Goal: Use online tool/utility: Utilize a website feature to perform a specific function

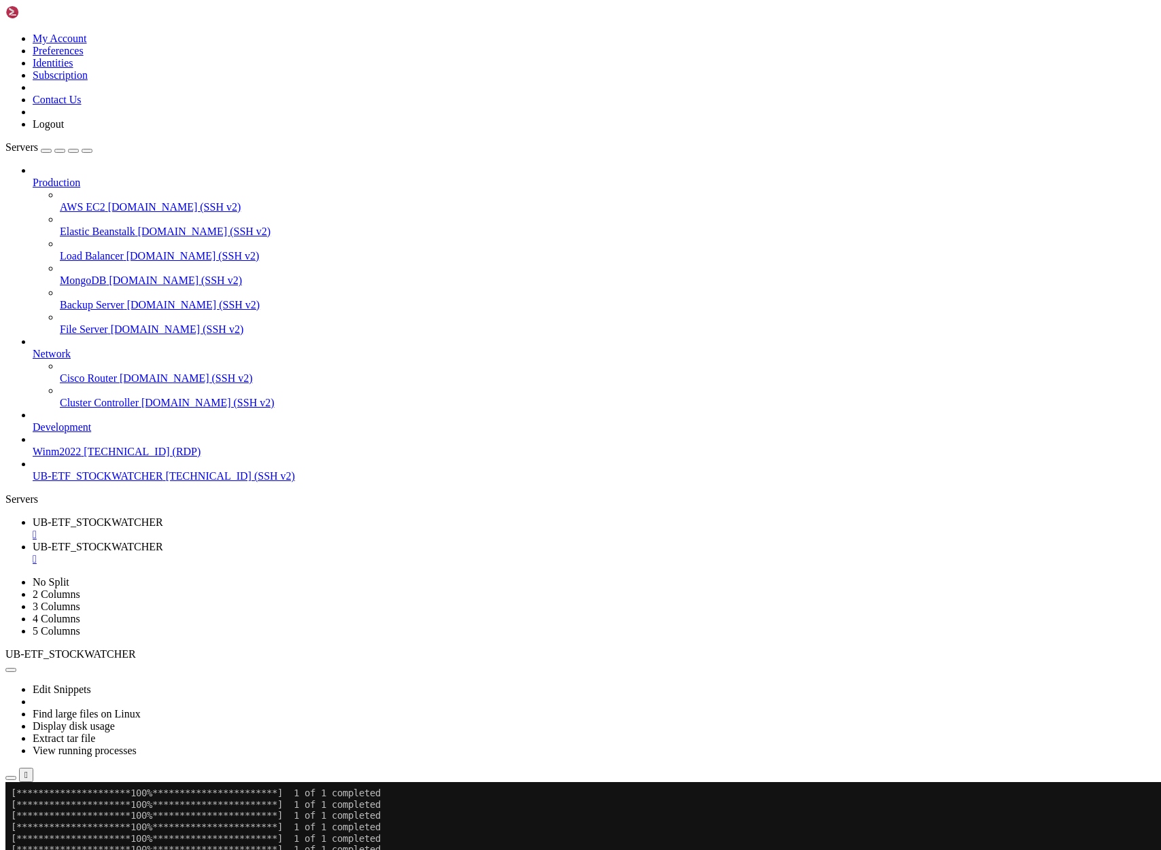
scroll to position [28019, 0]
click at [163, 517] on span "UB-ETF_STOCKWATCHER" at bounding box center [98, 523] width 131 height 12
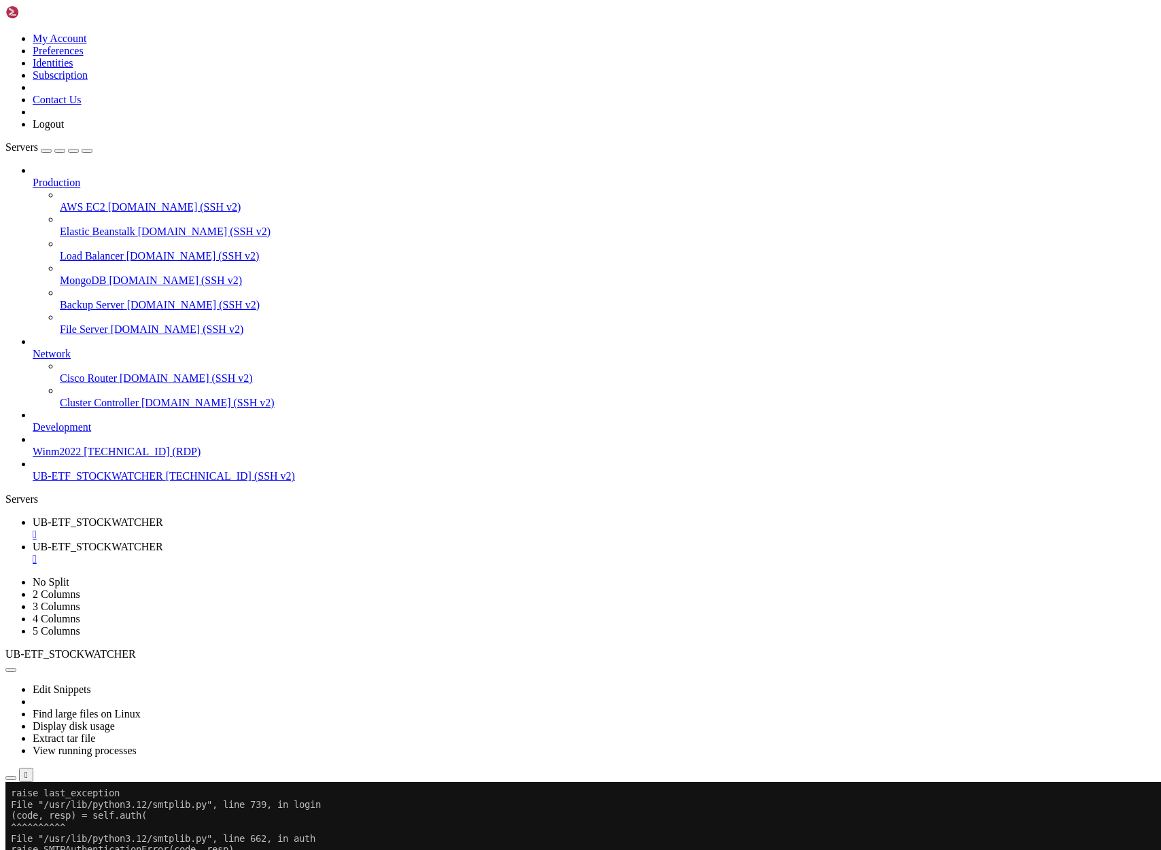
scroll to position [26393, 0]
click at [282, 529] on div "" at bounding box center [594, 535] width 1123 height 12
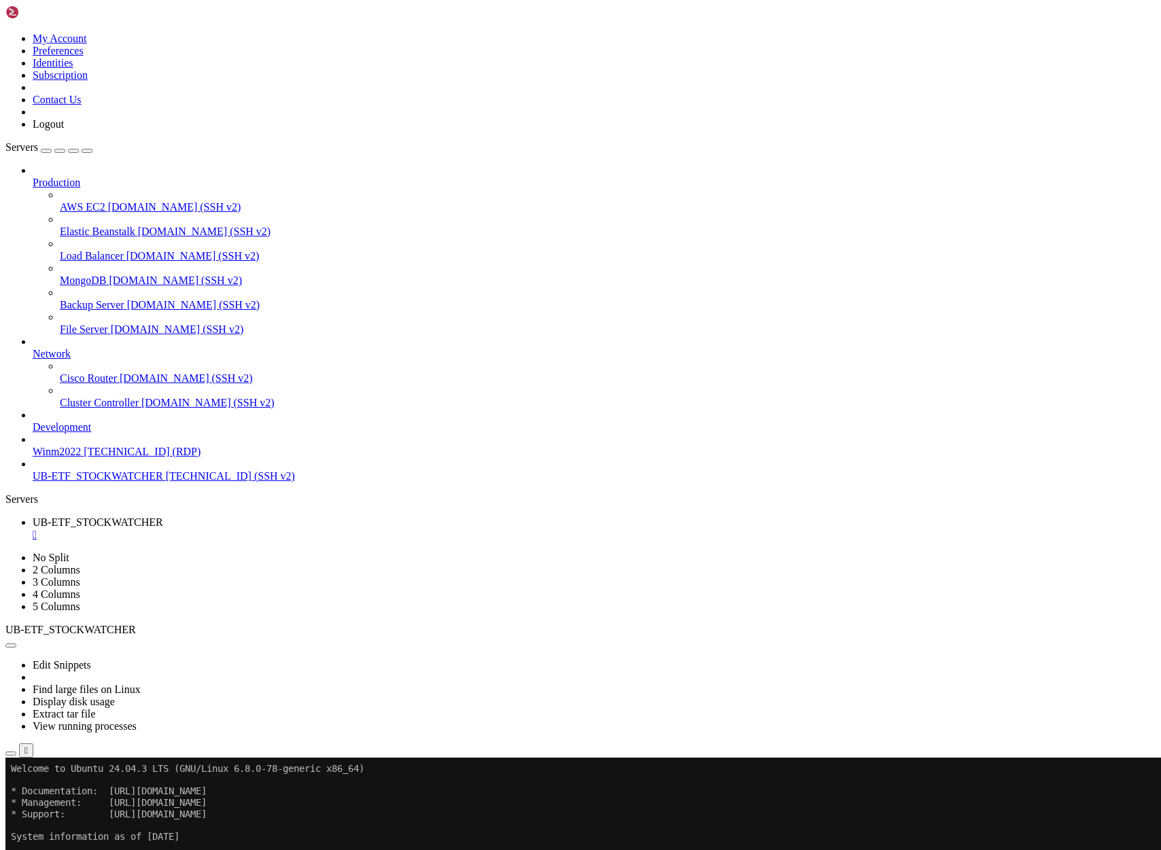
drag, startPoint x: 228, startPoint y: 1315, endPoint x: 266, endPoint y: 1288, distance: 47.2
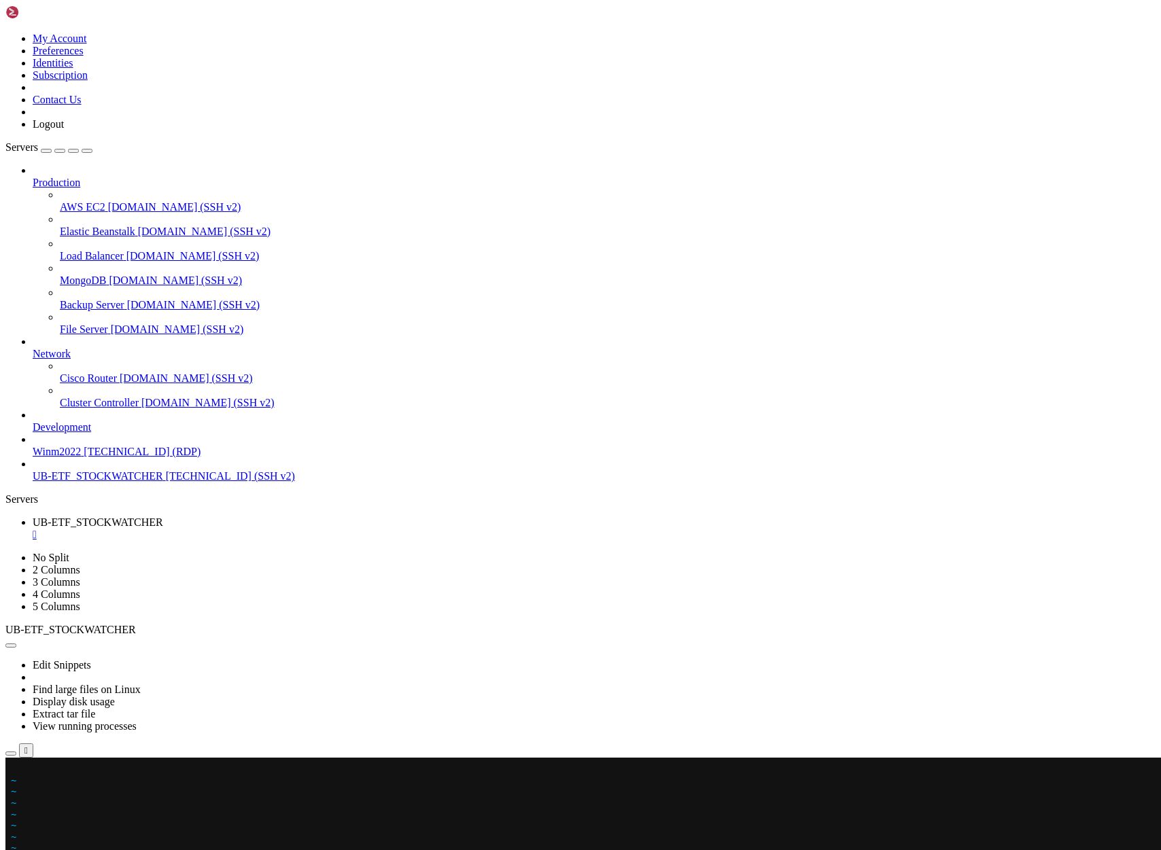
click at [16, 768] on x-row at bounding box center [500, 769] width 978 height 12
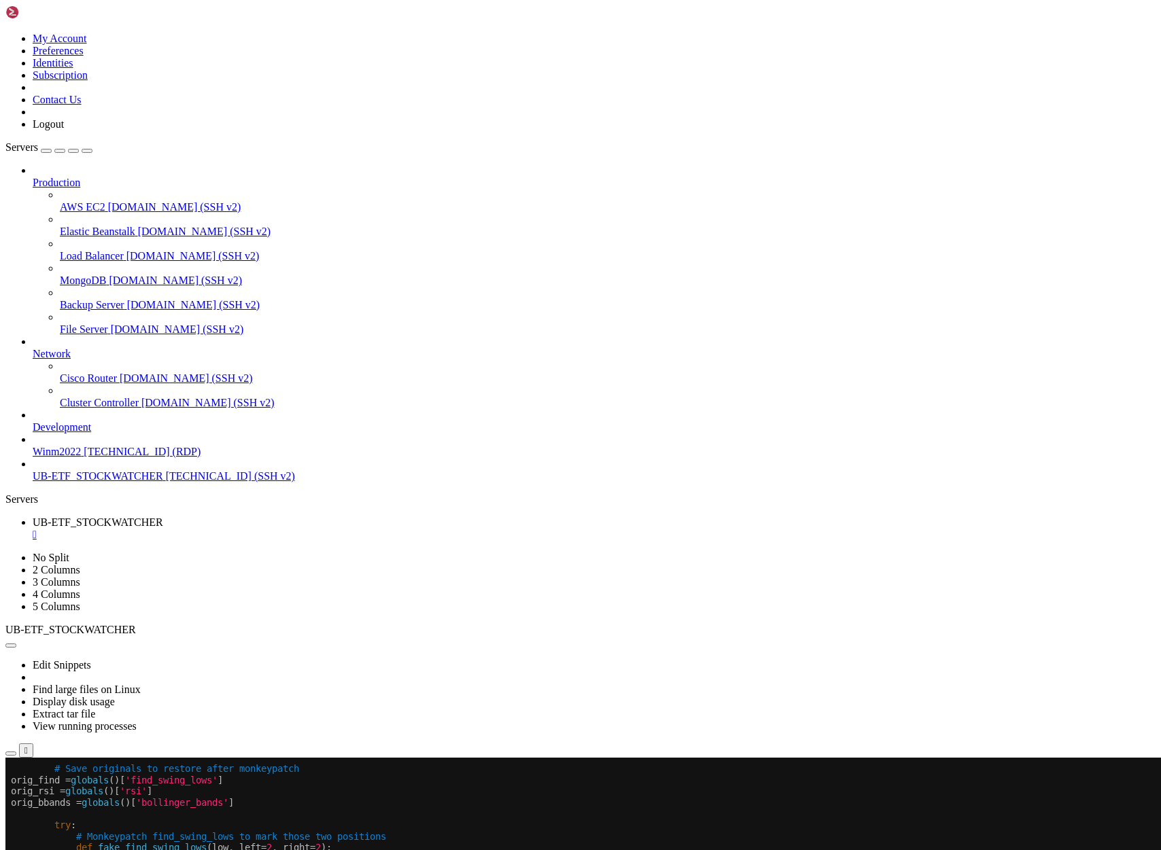
scroll to position [12, 0]
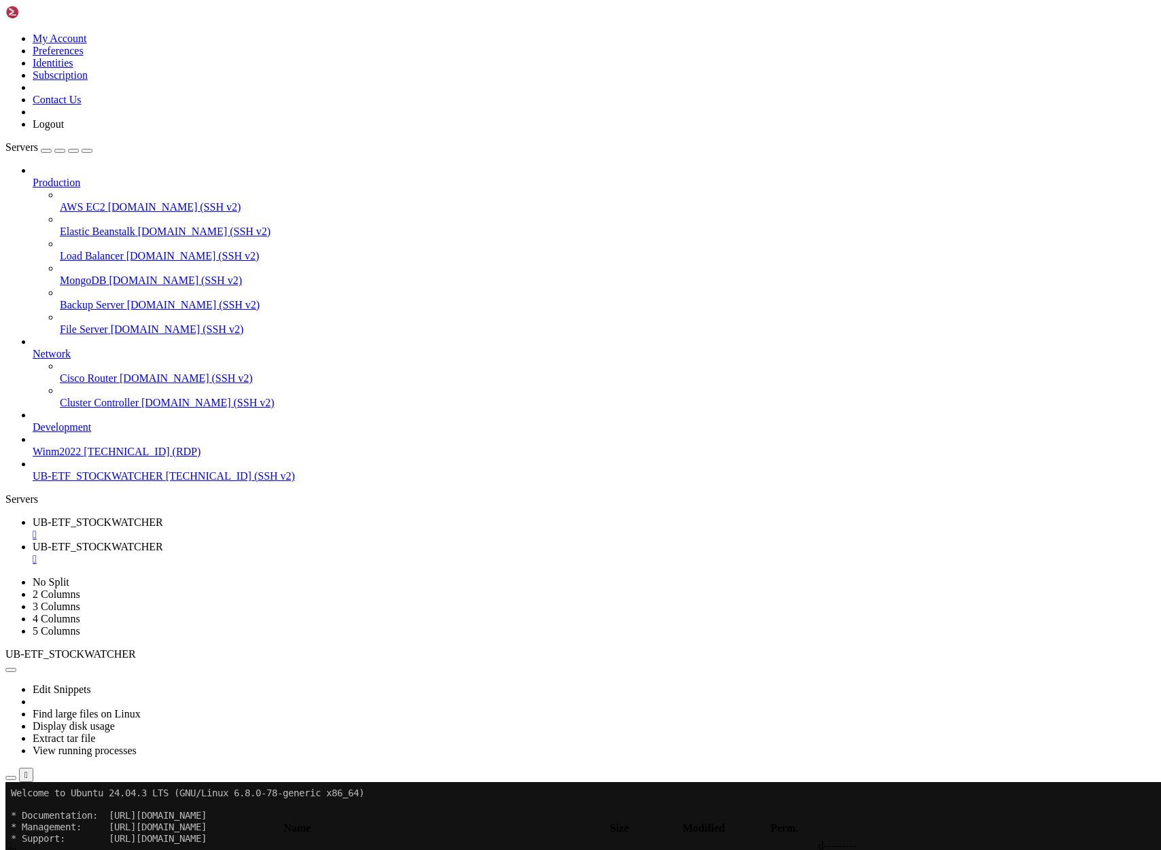
type input "/home/ubuntu/asx-app"
click at [237, 16] on div at bounding box center [580, 425] width 1161 height 850
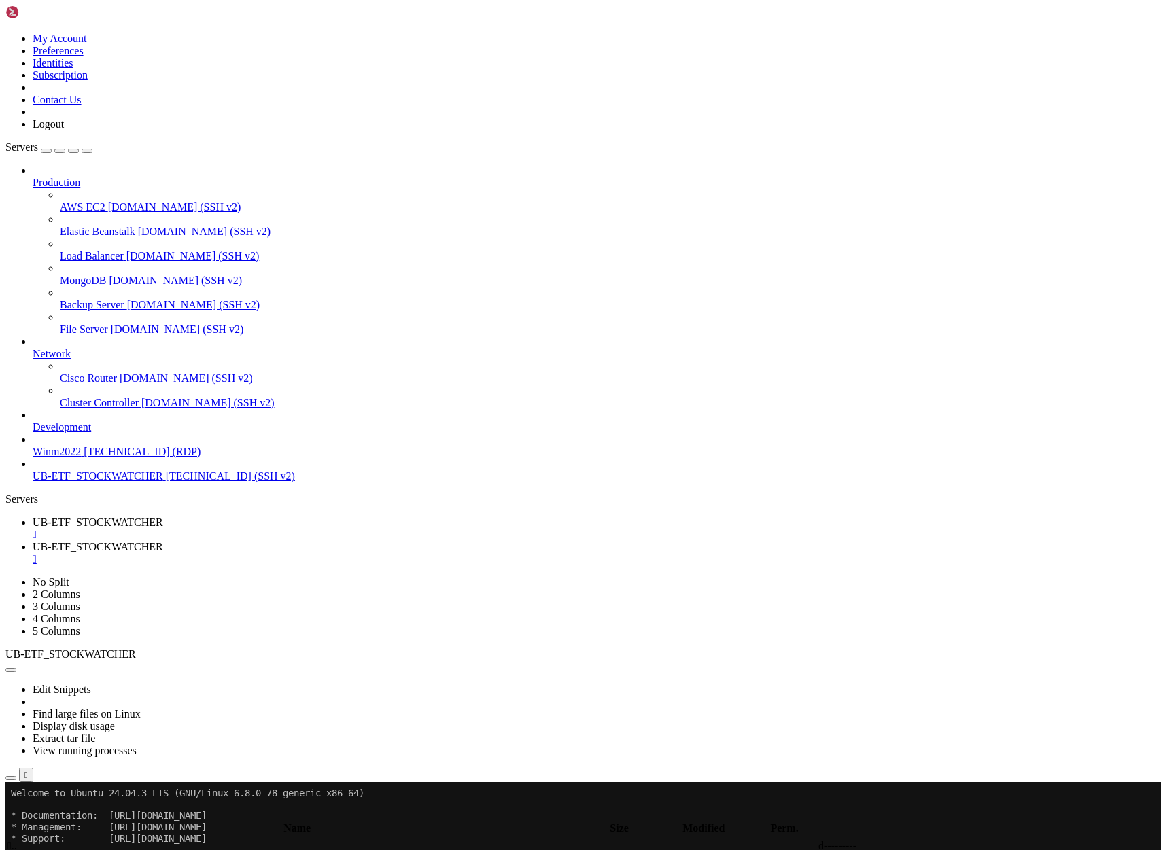
click at [163, 517] on span "UB-ETF_STOCKWATCHER" at bounding box center [98, 523] width 131 height 12
click at [163, 541] on span "UB-ETF_STOCKWATCHER" at bounding box center [98, 547] width 131 height 12
click at [411, 553] on div "" at bounding box center [594, 559] width 1123 height 12
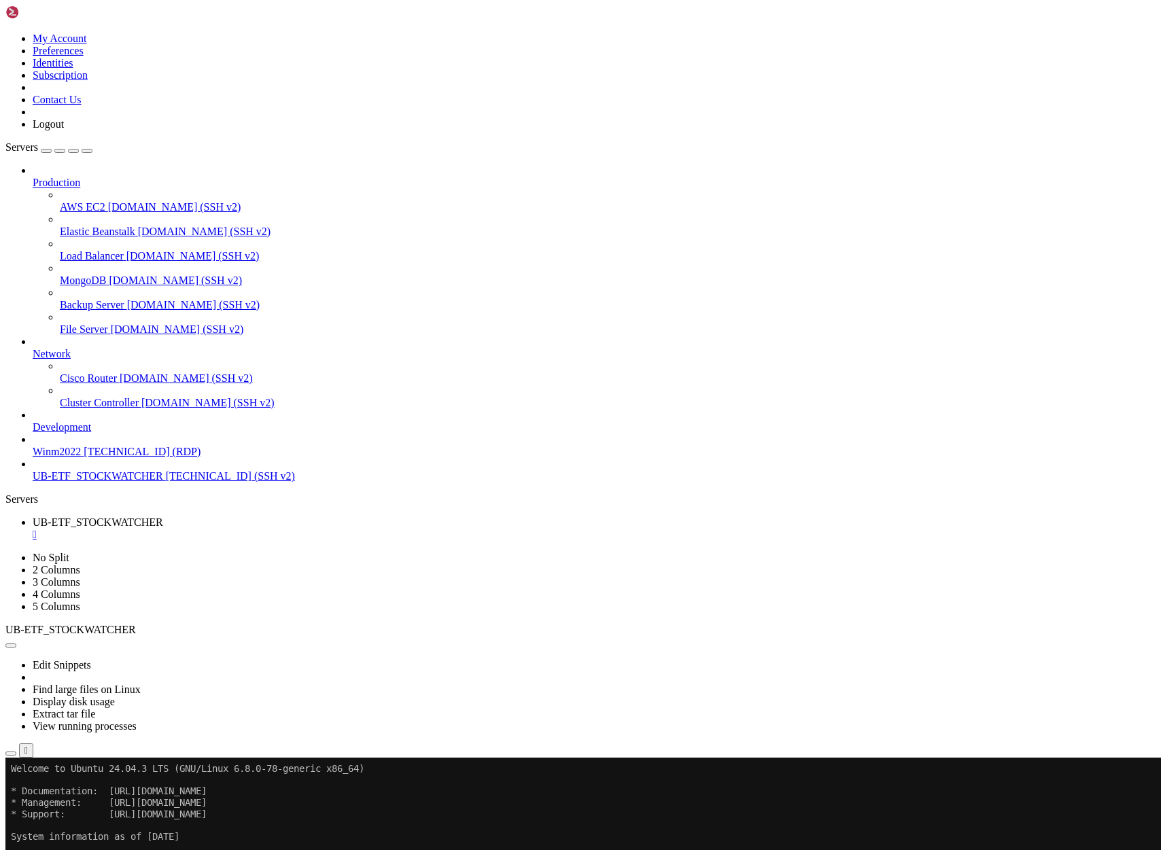
click at [99, 482] on span "UB-ETF_STOCKWATCHER" at bounding box center [98, 476] width 131 height 12
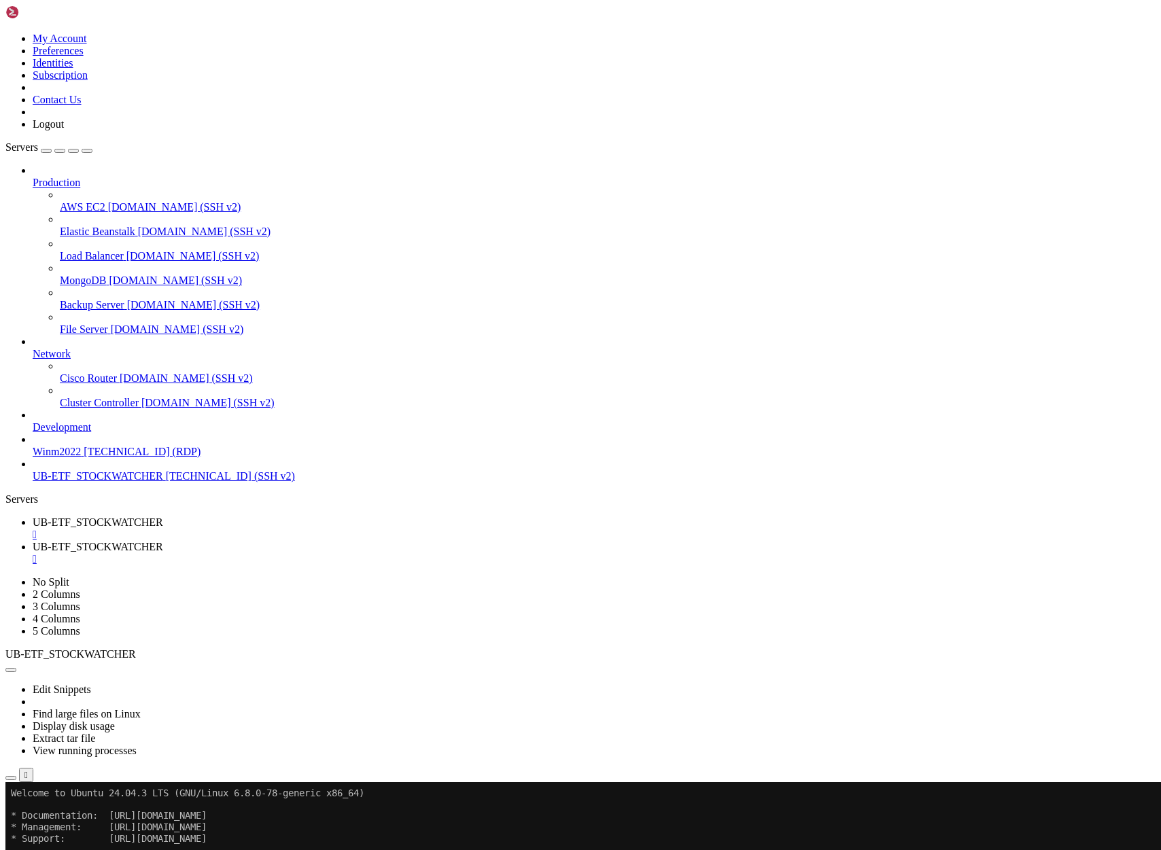
scroll to position [0, 0]
click at [163, 517] on span "UB-ETF_STOCKWATCHER" at bounding box center [98, 523] width 131 height 12
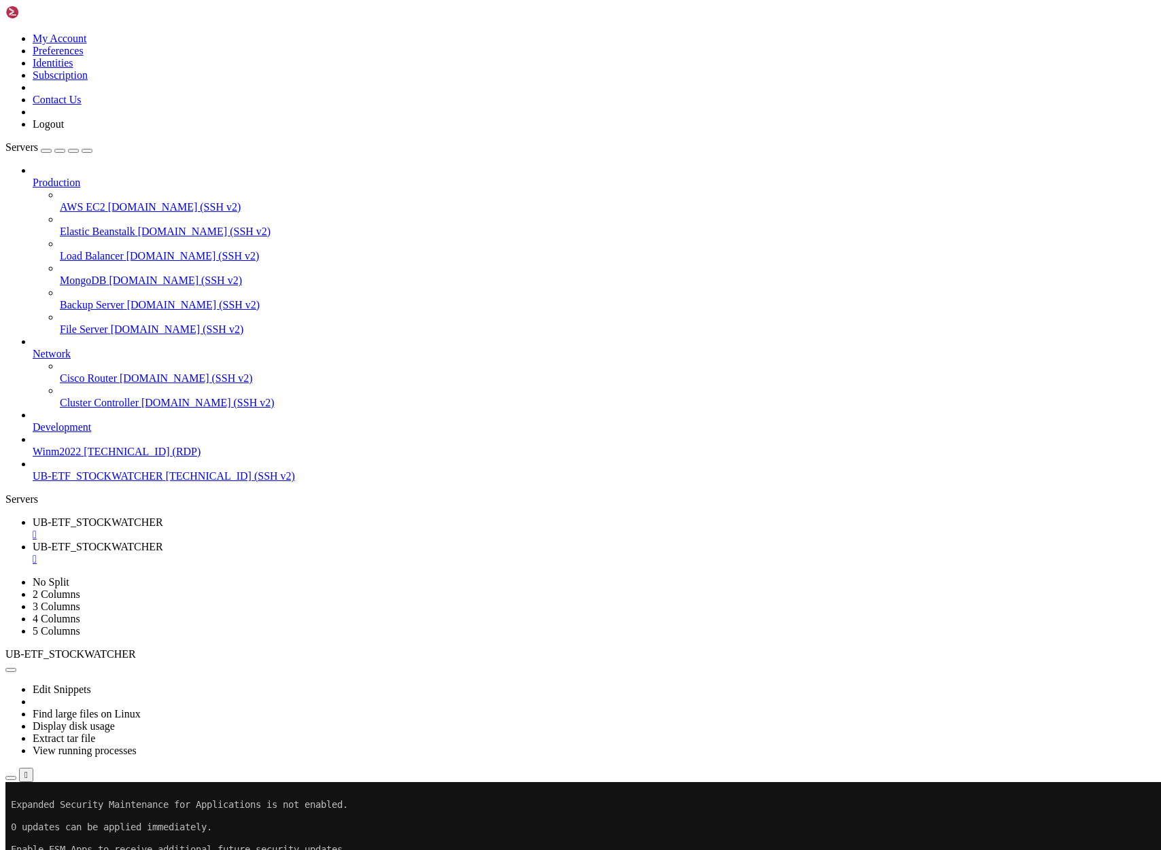
scroll to position [215, 0]
click at [15, 793] on x-row at bounding box center [500, 794] width 978 height 12
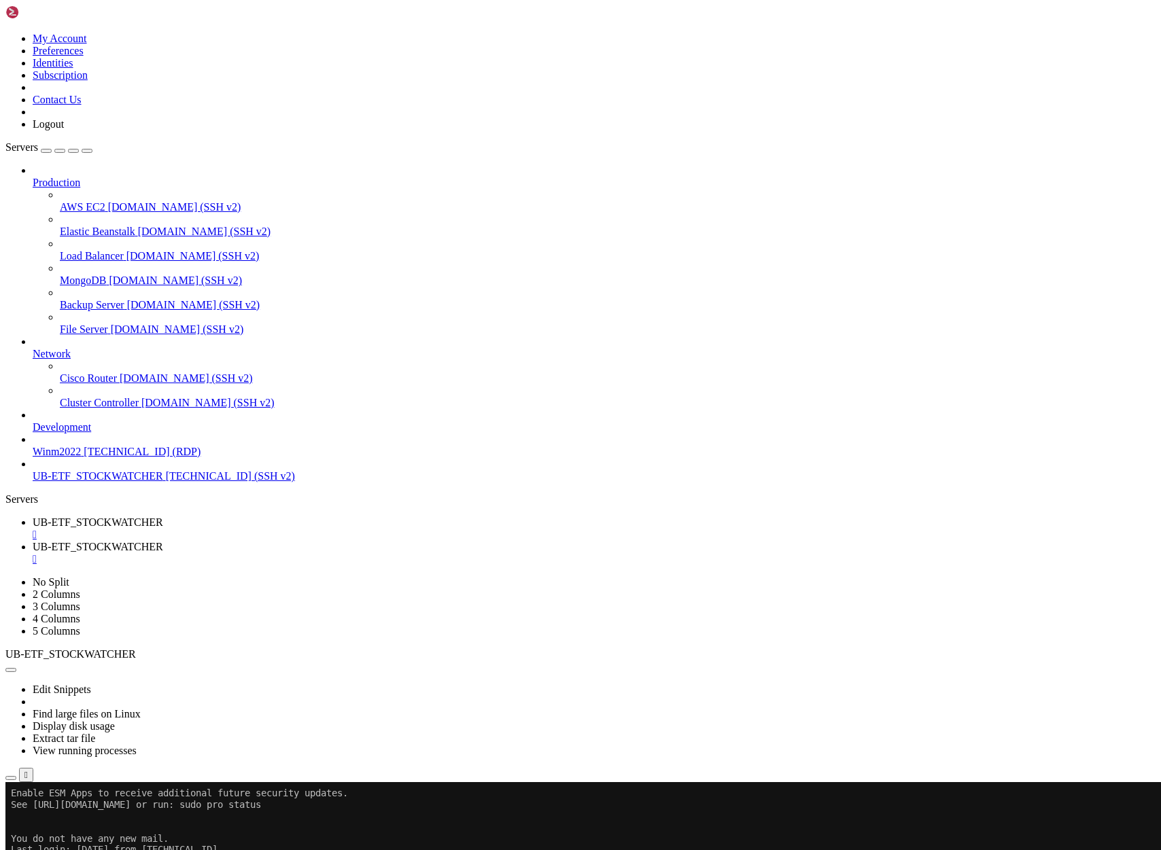
scroll to position [283, 0]
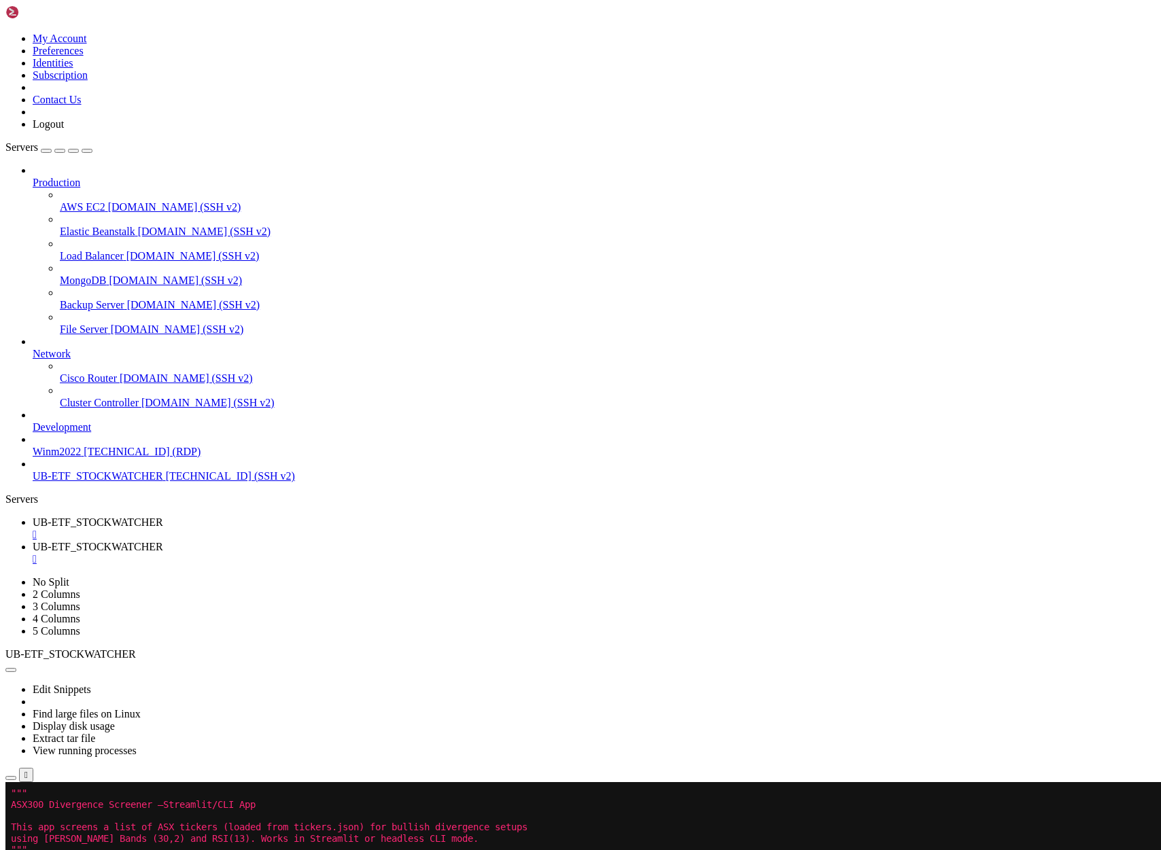
drag, startPoint x: 154, startPoint y: 1165, endPoint x: 221, endPoint y: 1167, distance: 66.7
drag, startPoint x: 99, startPoint y: 1181, endPoint x: 165, endPoint y: 1192, distance: 66.8
copy span "tickers.json"
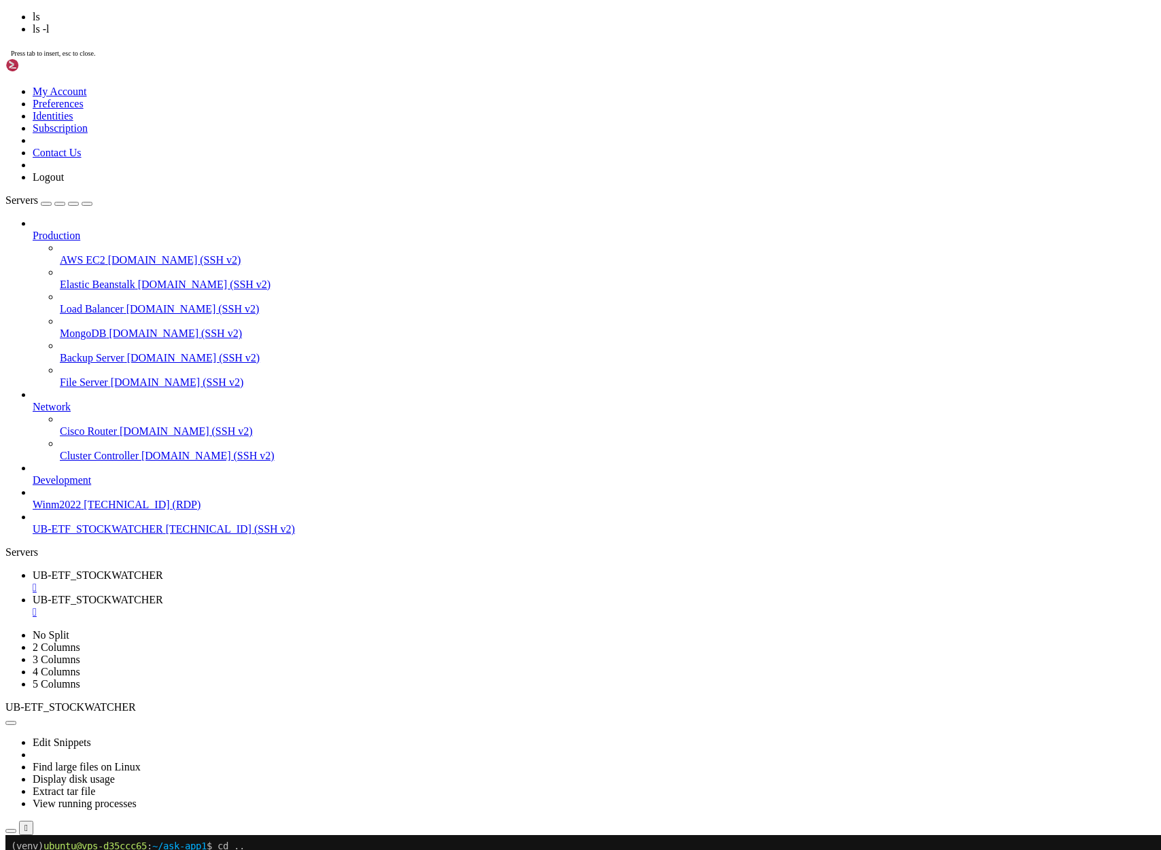
scroll to position [566, 0]
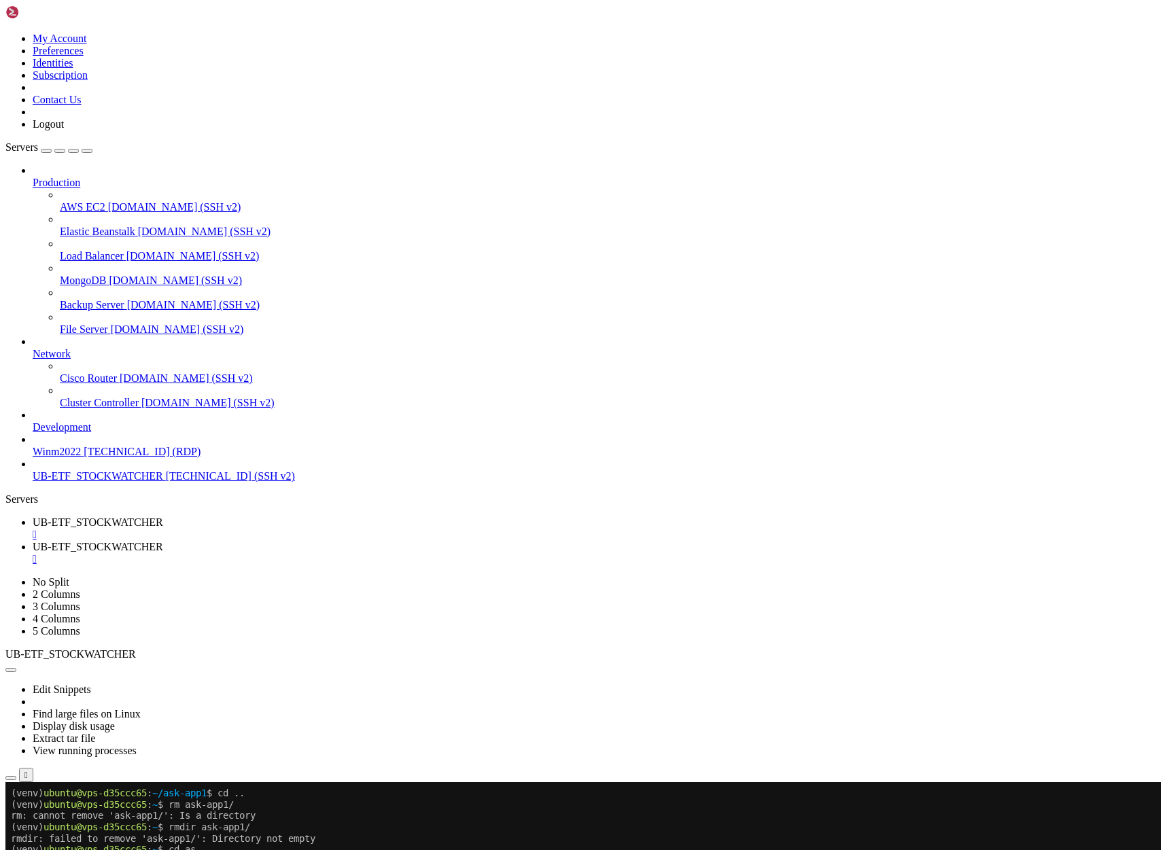
drag, startPoint x: 13, startPoint y: 1272, endPoint x: 441, endPoint y: 1481, distance: 476.1
drag, startPoint x: 12, startPoint y: 1248, endPoint x: 458, endPoint y: 1523, distance: 524.7
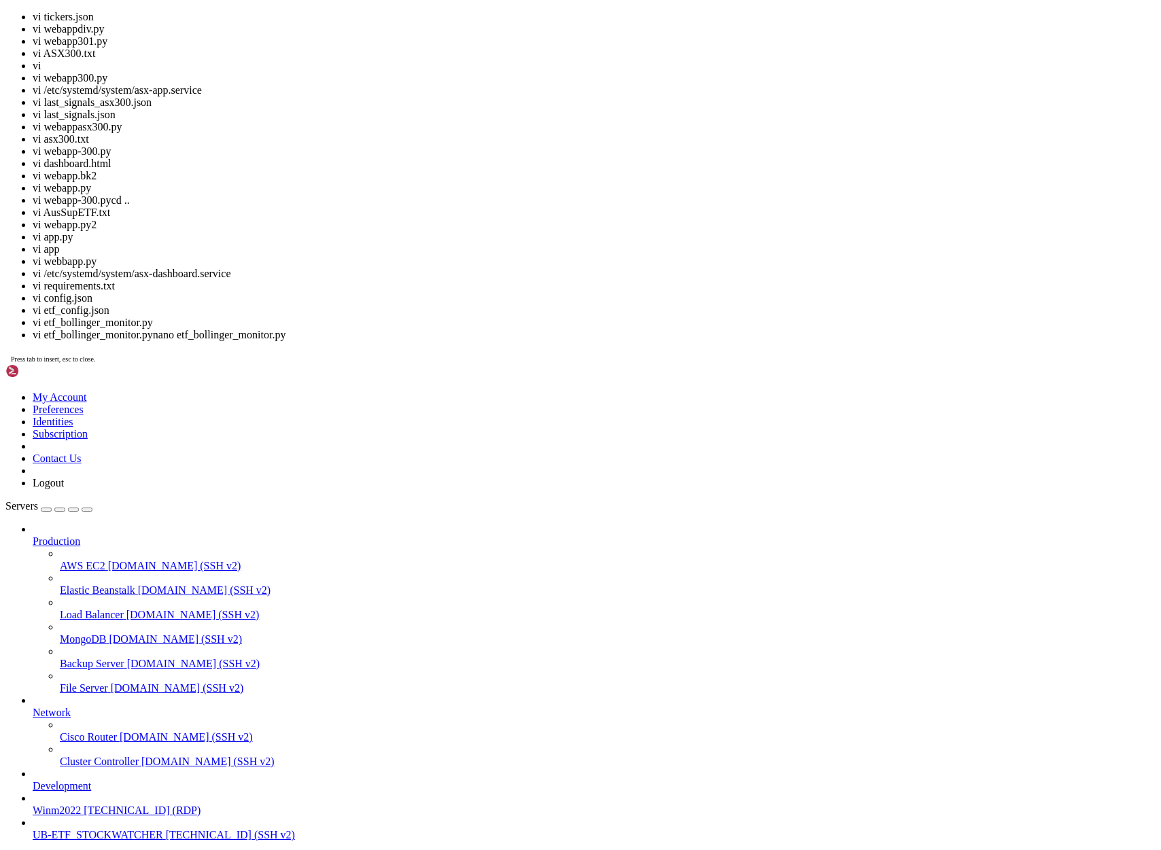
scroll to position [927, 0]
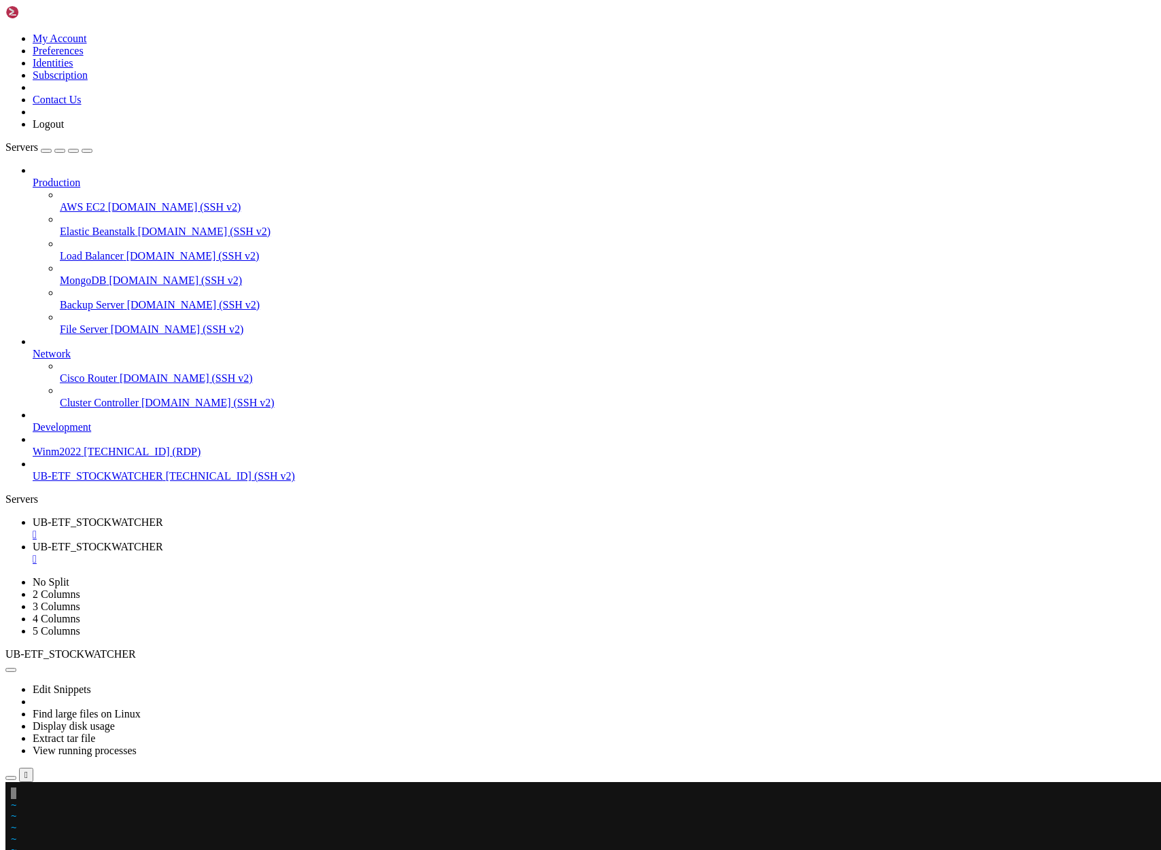
click at [22, 793] on x-row at bounding box center [500, 794] width 978 height 12
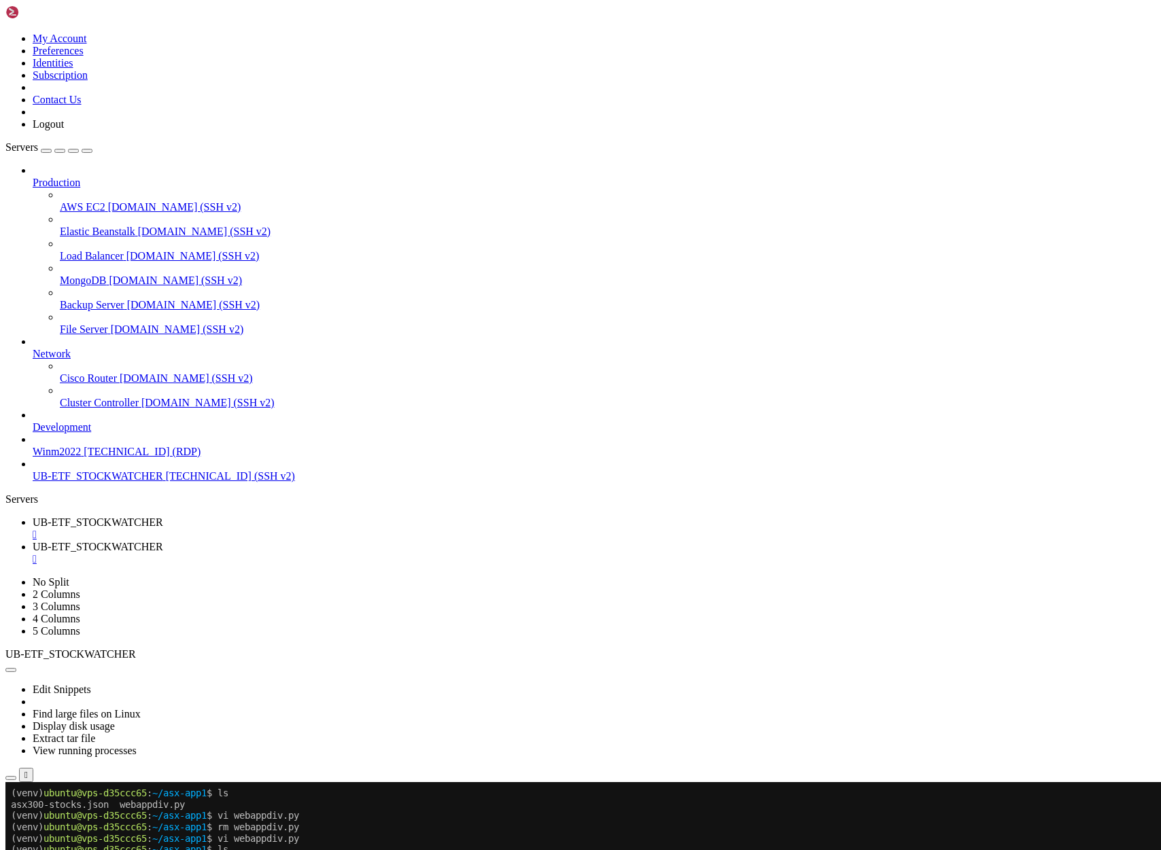
scroll to position [938, 0]
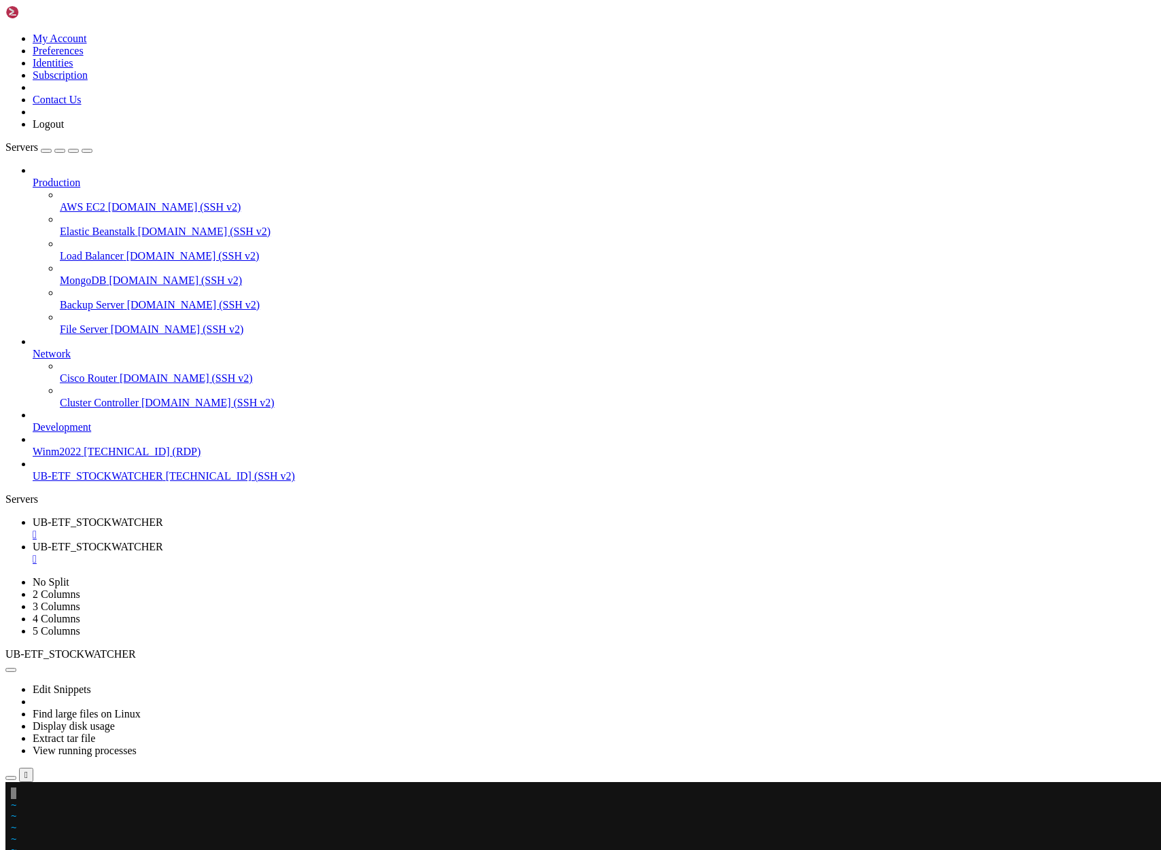
click at [16, 800] on span "~" at bounding box center [13, 804] width 5 height 11
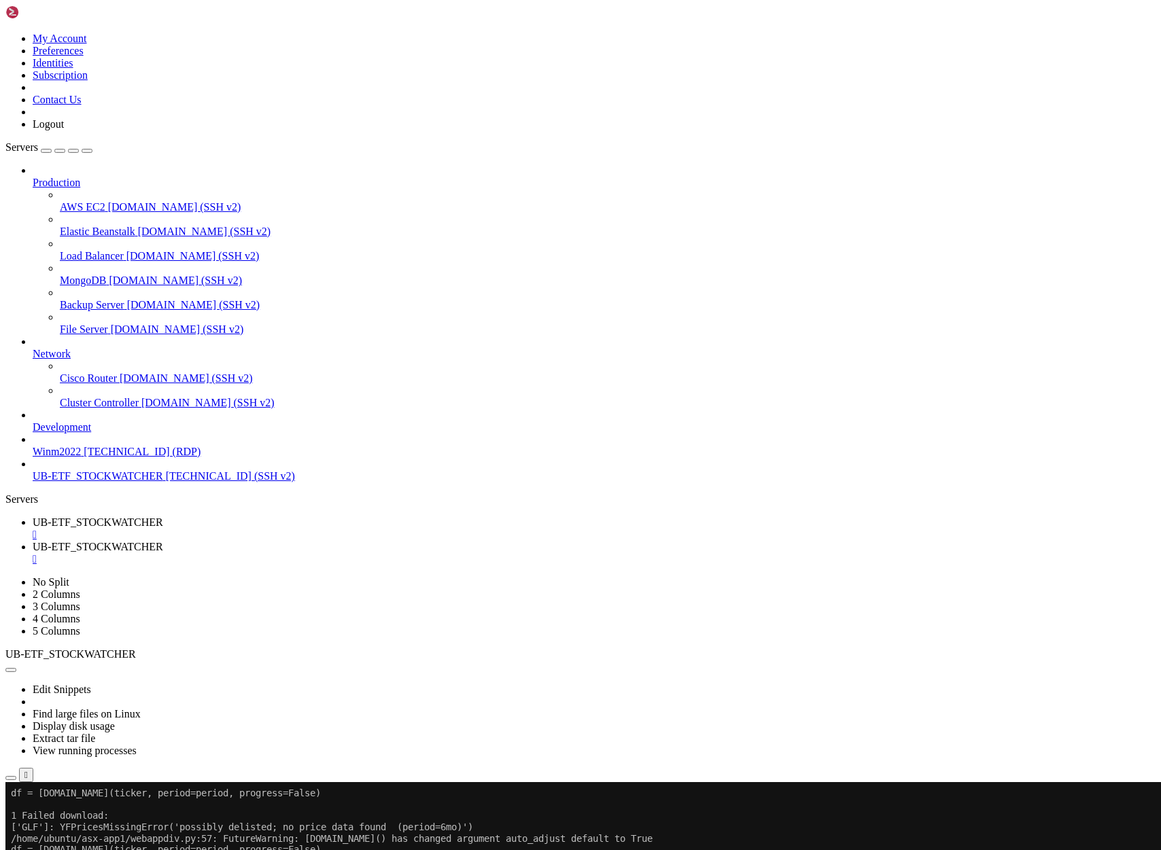
scroll to position [6388, 0]
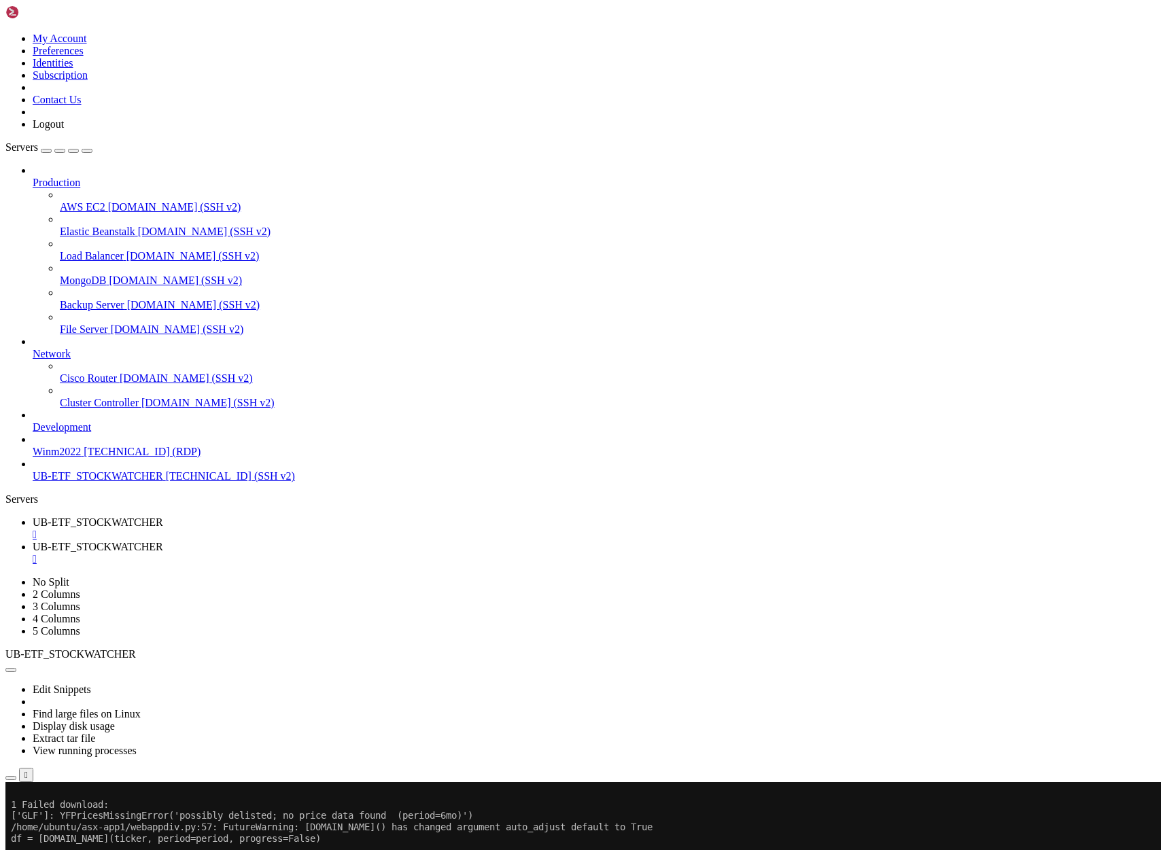
drag, startPoint x: 15, startPoint y: 1107, endPoint x: 358, endPoint y: 1141, distance: 344.3
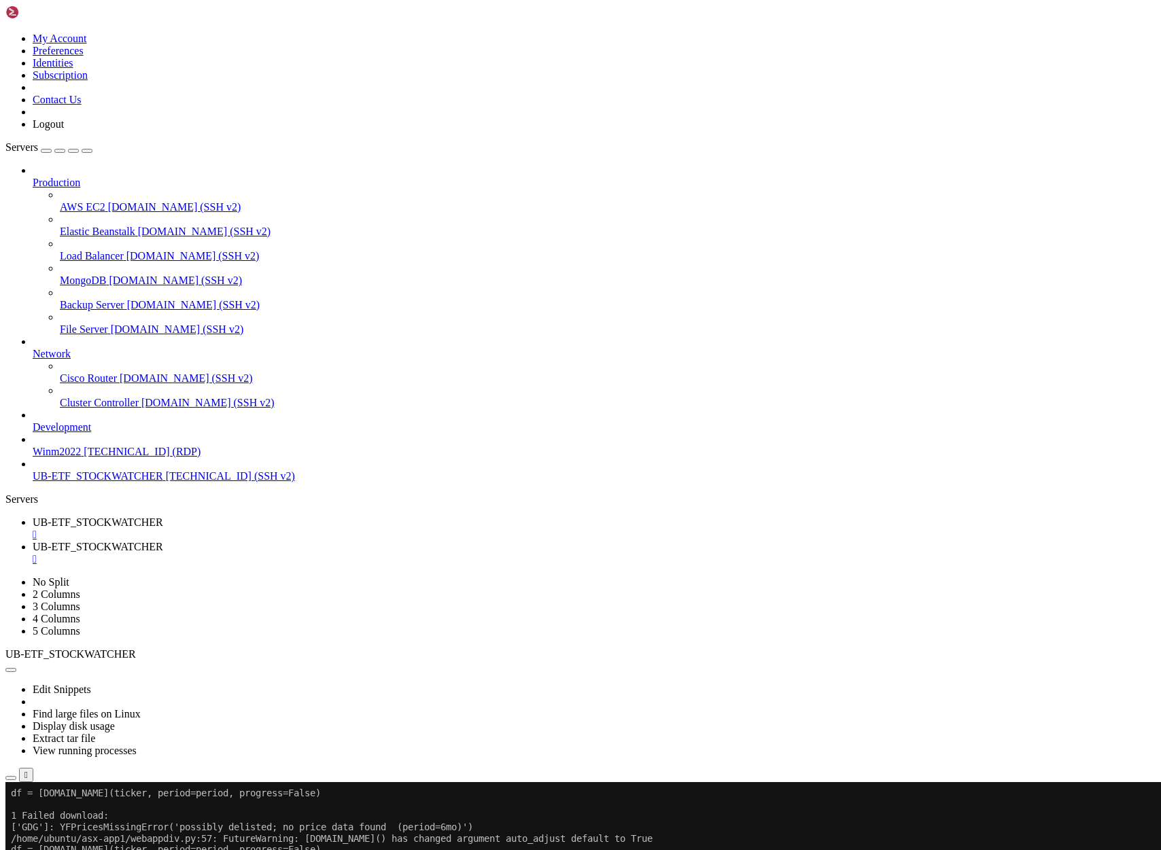
scroll to position [6434, 0]
copy div "Failed download: ['GOR']: YFPricesMissingError('possibly delisted; no price dat…"
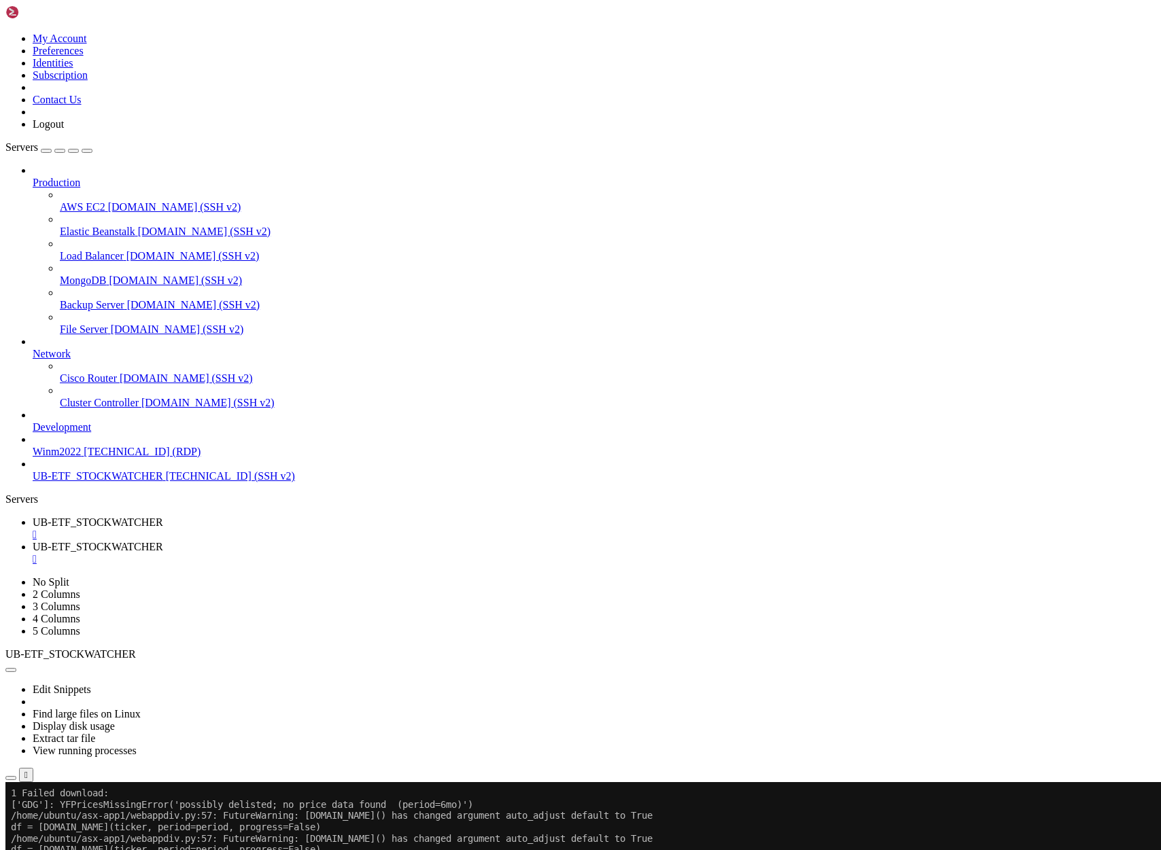
scroll to position [6456, 0]
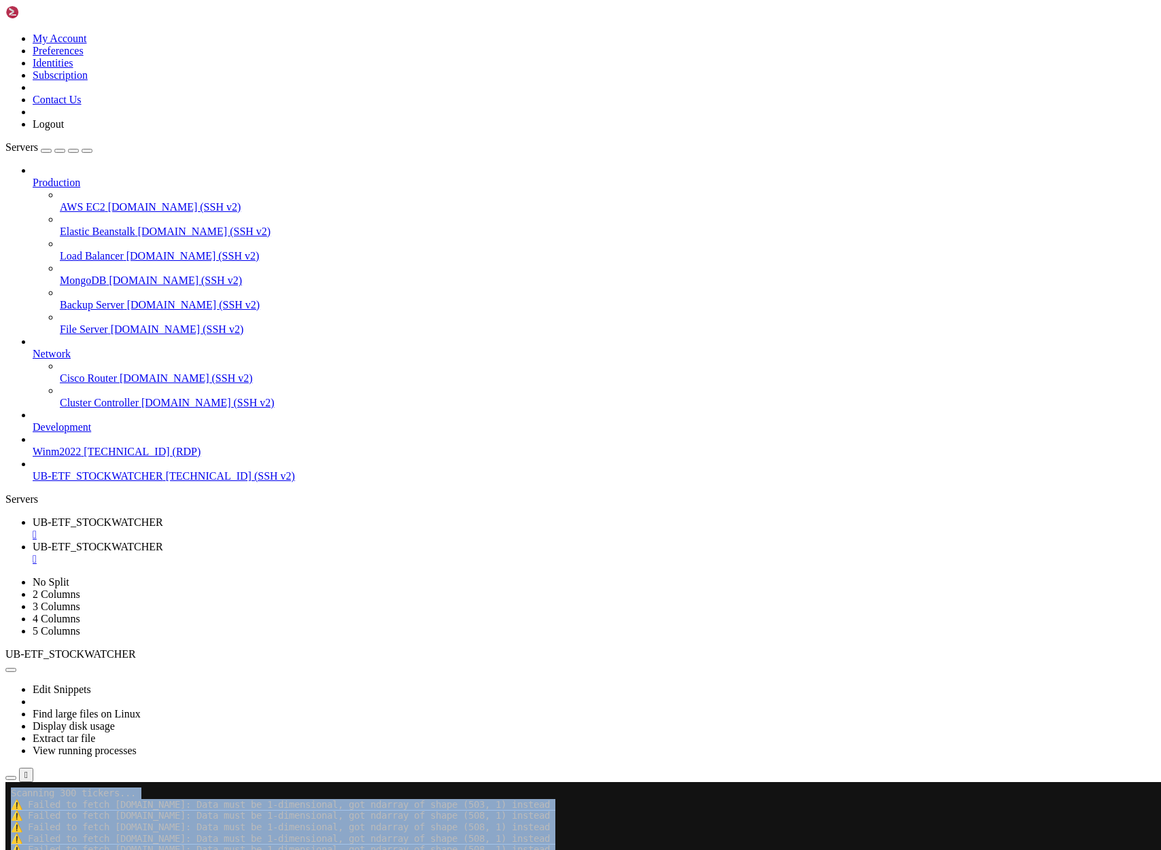
scroll to position [7236, 0]
drag, startPoint x: 551, startPoint y: 1318, endPoint x: 13, endPoint y: 798, distance: 748.1
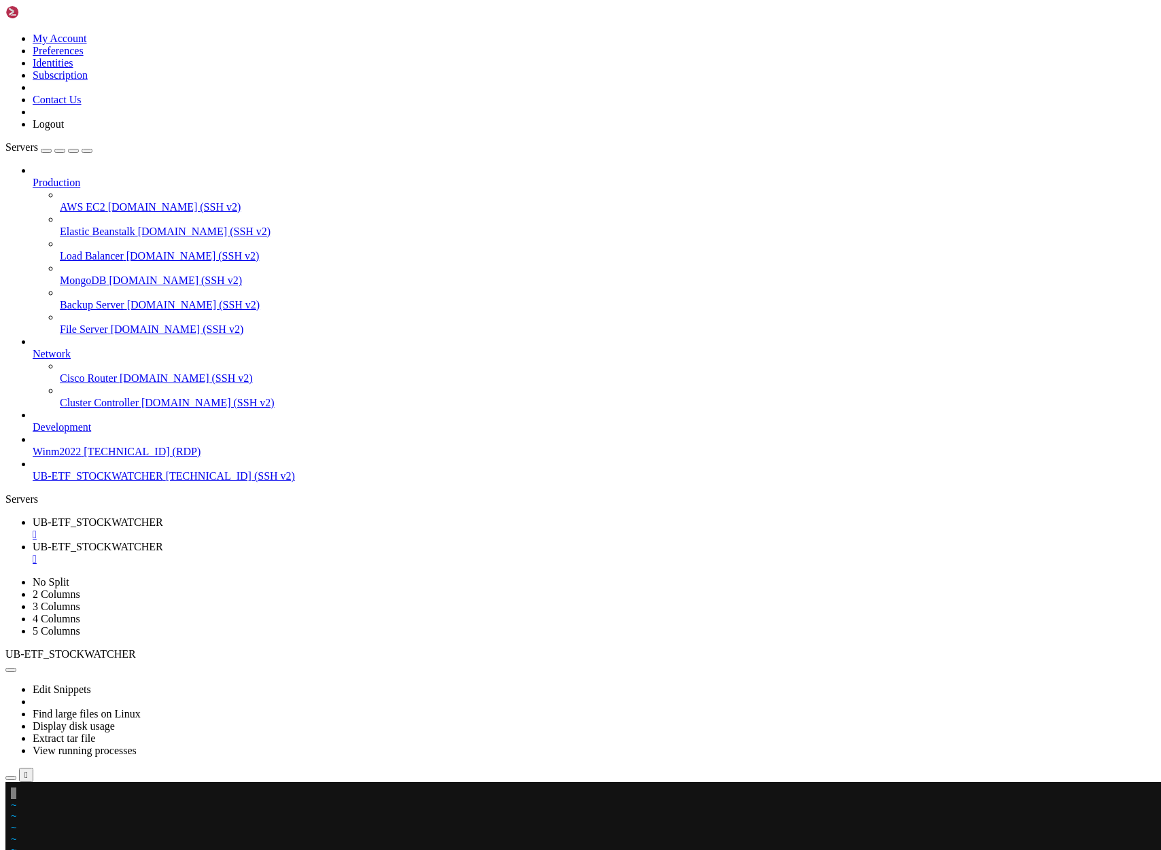
click at [27, 797] on x-row at bounding box center [500, 794] width 978 height 12
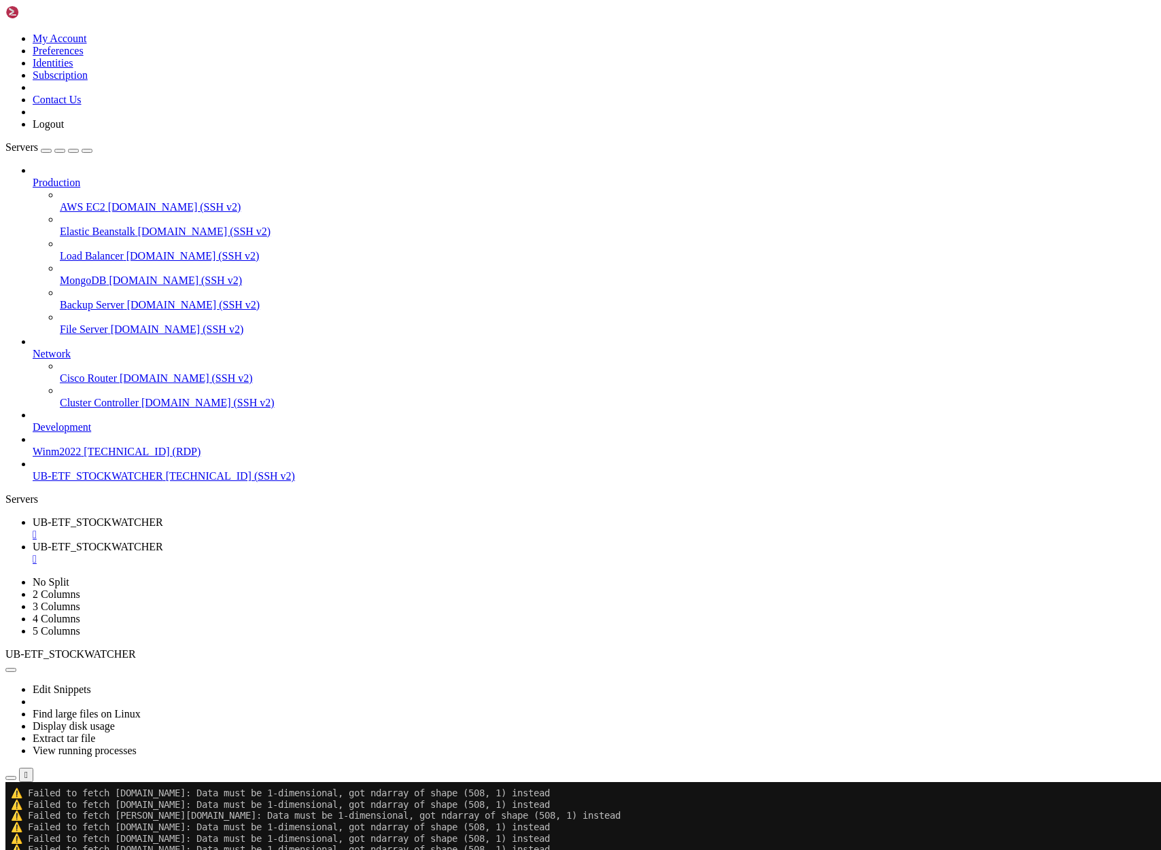
scroll to position [7395, 0]
drag, startPoint x: 14, startPoint y: 1498, endPoint x: 264, endPoint y: 1527, distance: 251.9
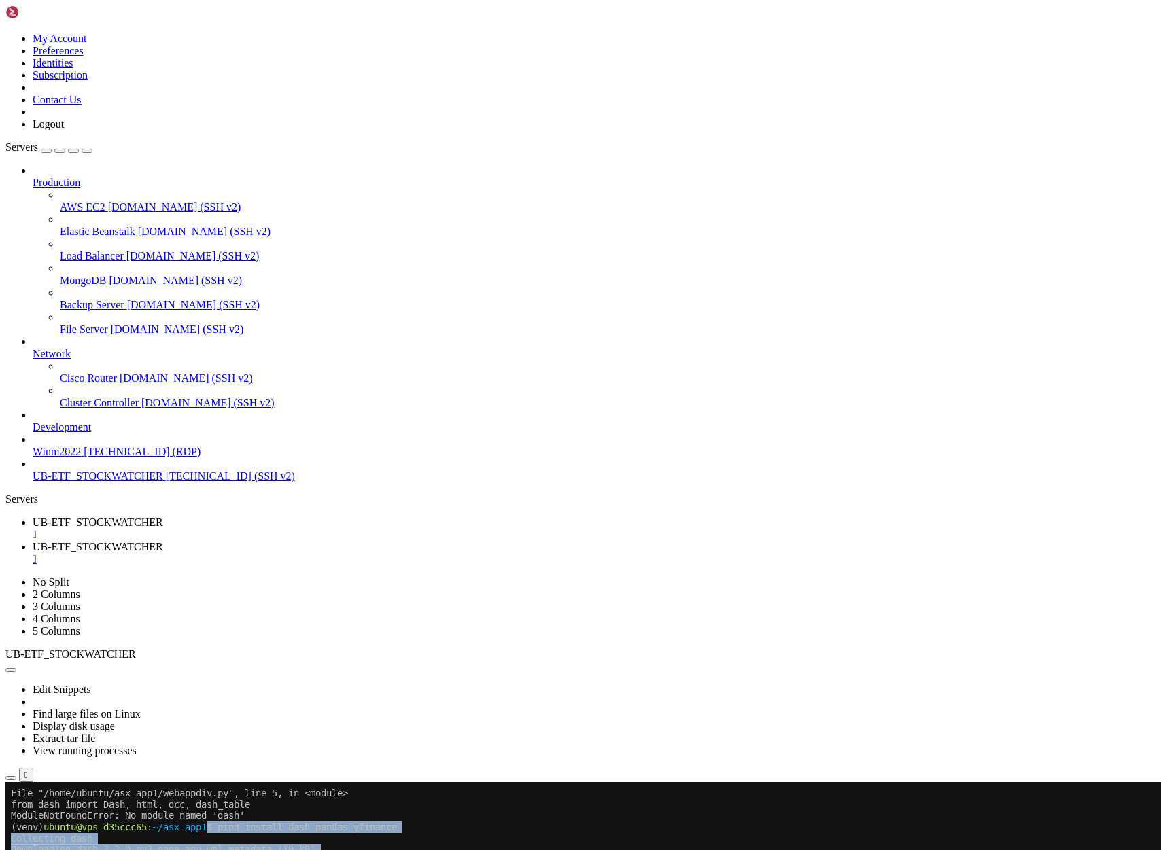
scroll to position [8107, 0]
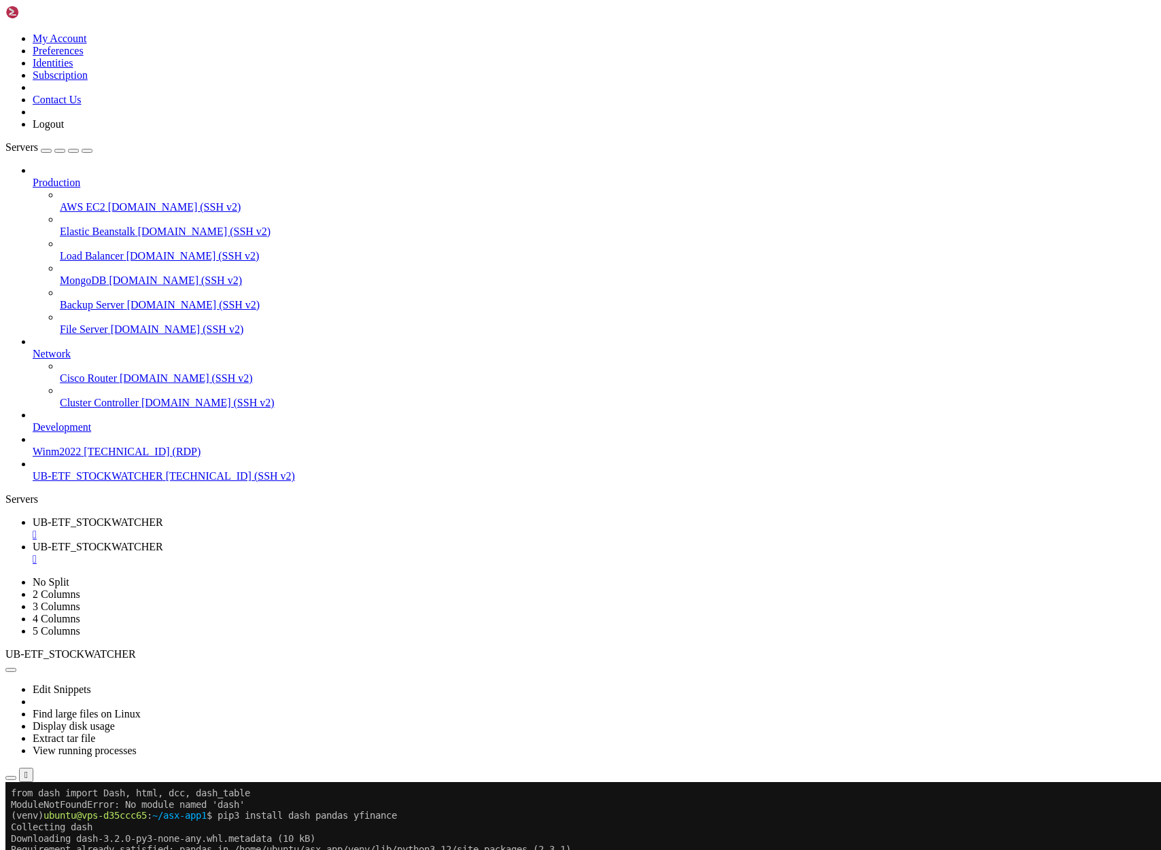
scroll to position [8209, 0]
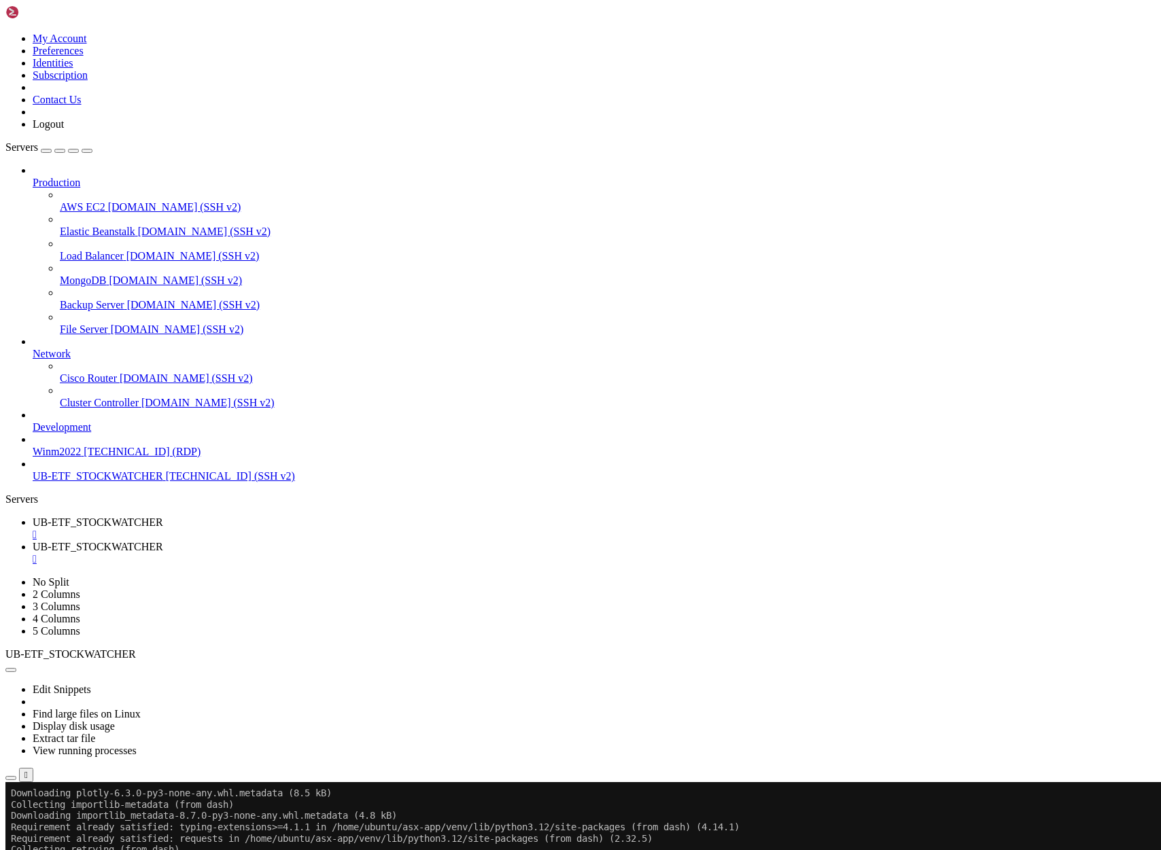
scroll to position [8310, 0]
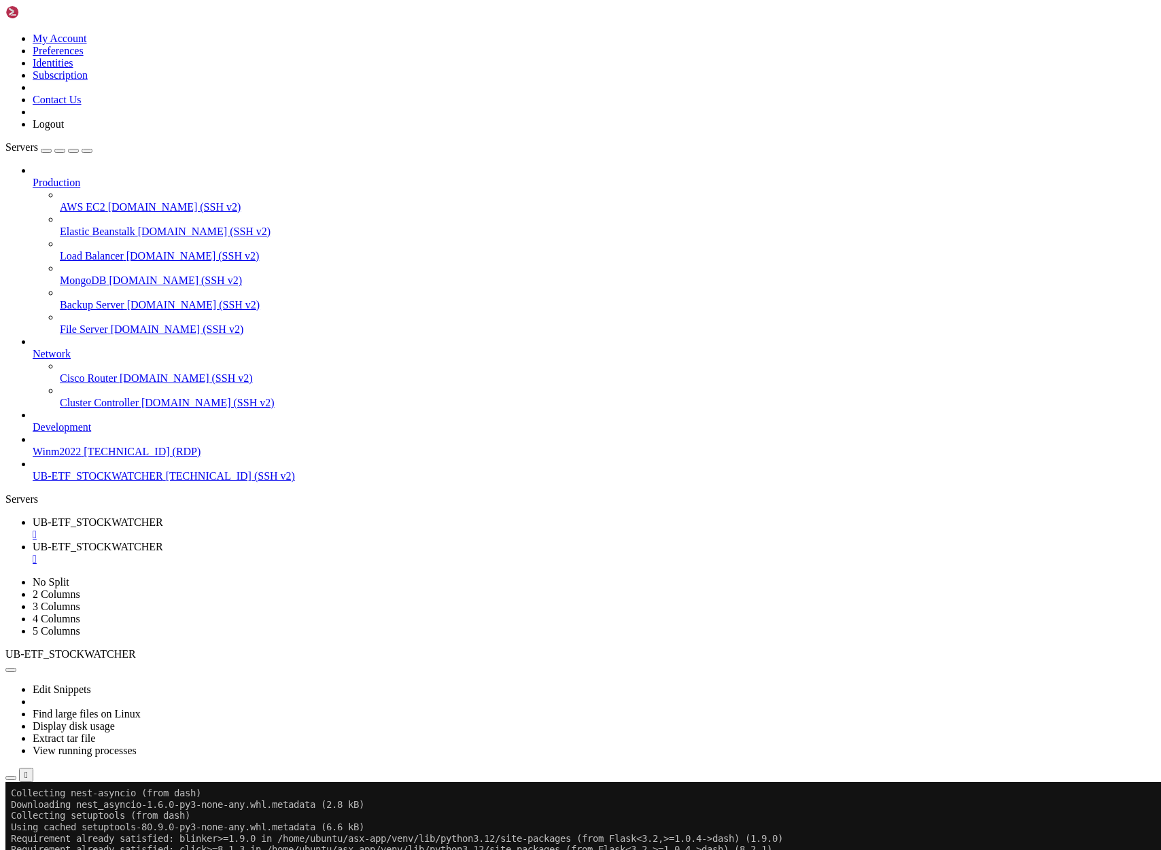
drag, startPoint x: 10, startPoint y: 1463, endPoint x: 578, endPoint y: 1512, distance: 570.4
drag, startPoint x: 12, startPoint y: 1466, endPoint x: 564, endPoint y: 1526, distance: 555.3
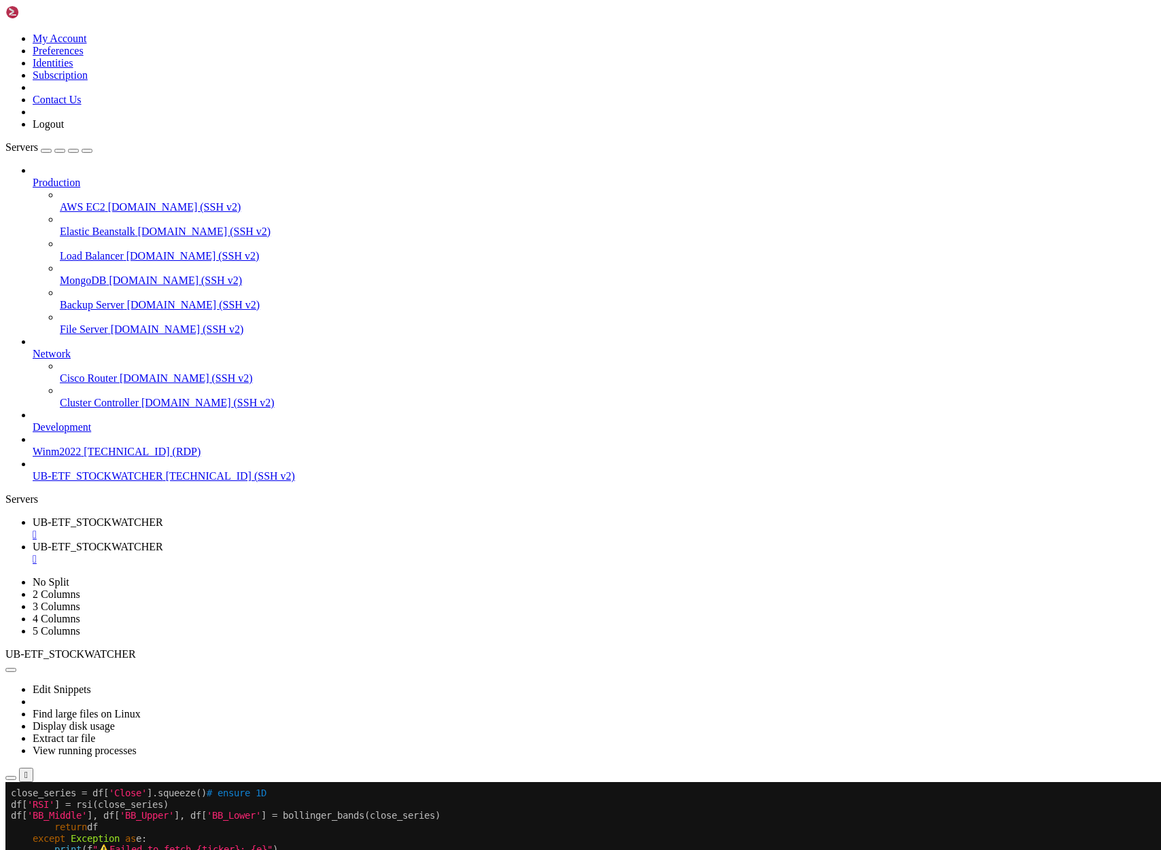
scroll to position [8322, 0]
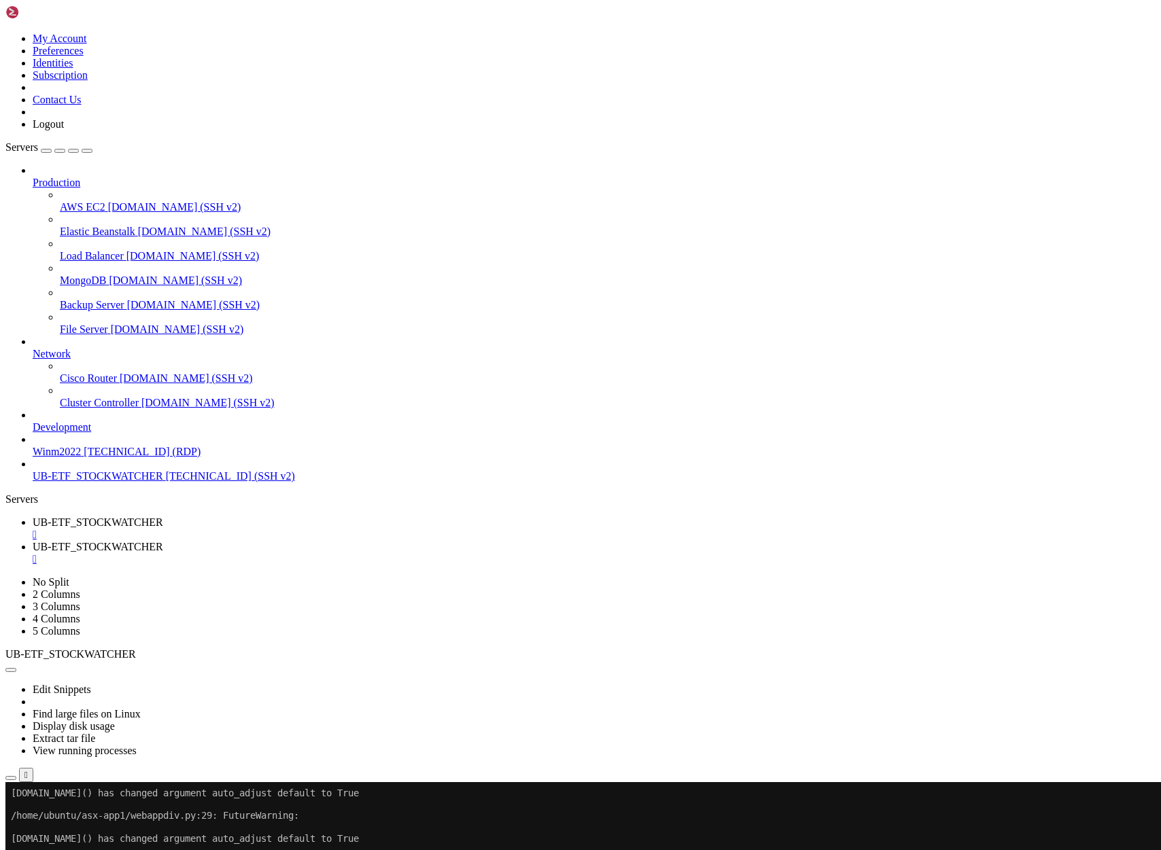
scroll to position [32084, 0]
click at [163, 541] on span "UB-ETF_STOCKWATCHER" at bounding box center [98, 547] width 131 height 12
click at [260, 517] on link "UB-ETF_STOCKWATCHER " at bounding box center [594, 529] width 1123 height 24
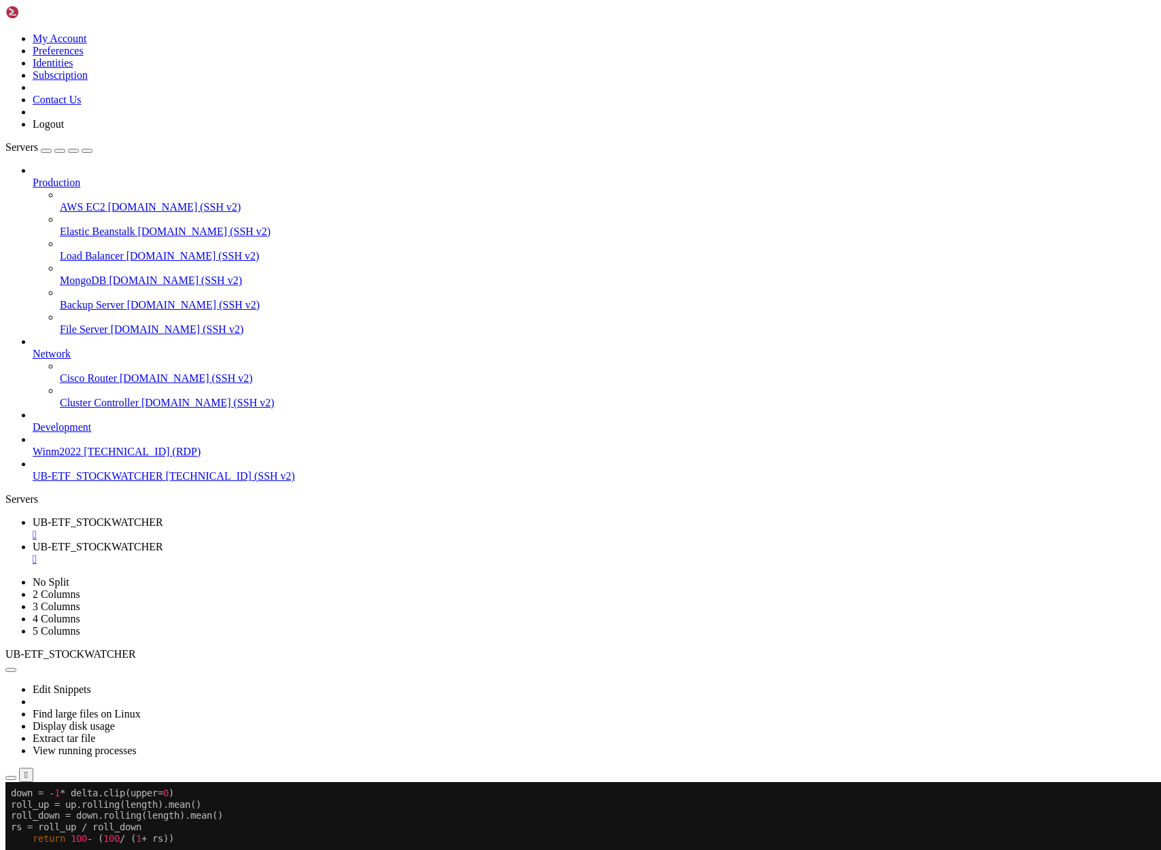
scroll to position [61646, 0]
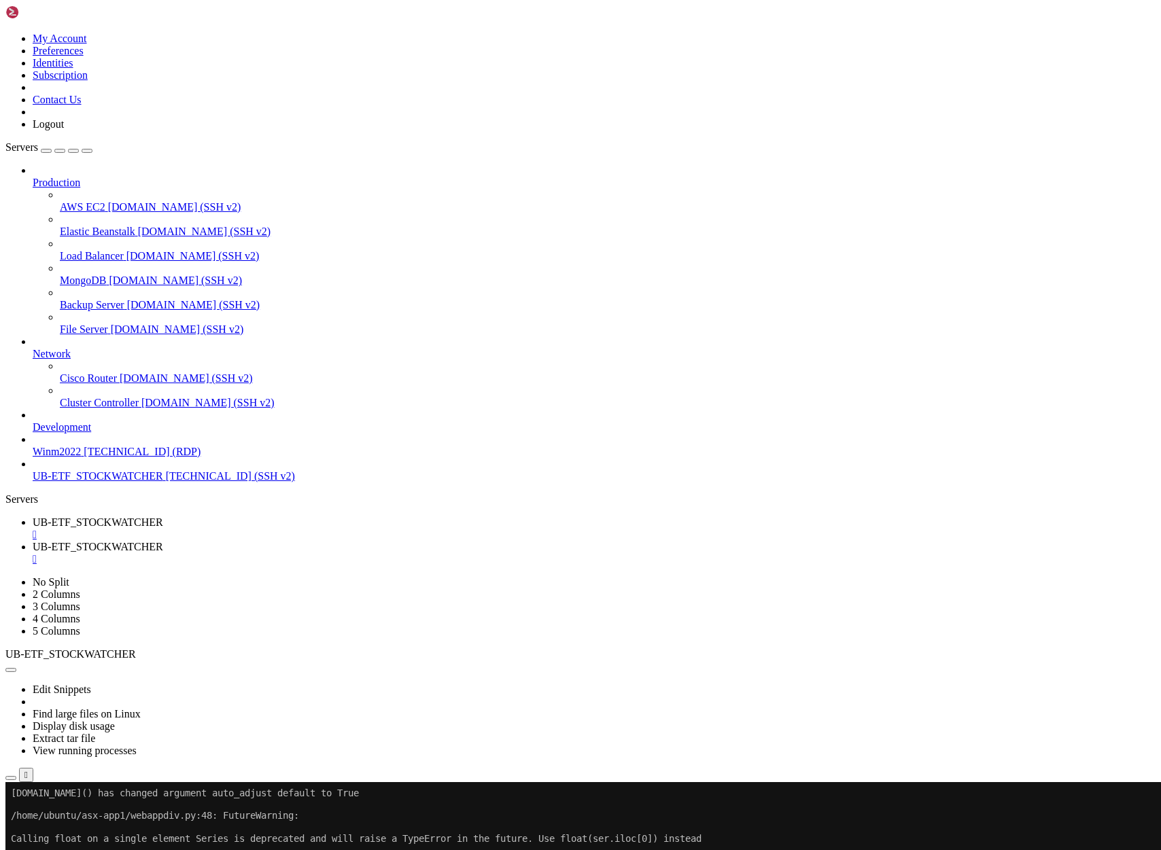
scroll to position [65275, 0]
drag, startPoint x: 13, startPoint y: 1473, endPoint x: 377, endPoint y: 1520, distance: 367.5
copy div "Calling float on a single element Series is deprecated and will raise a TypeErr…"
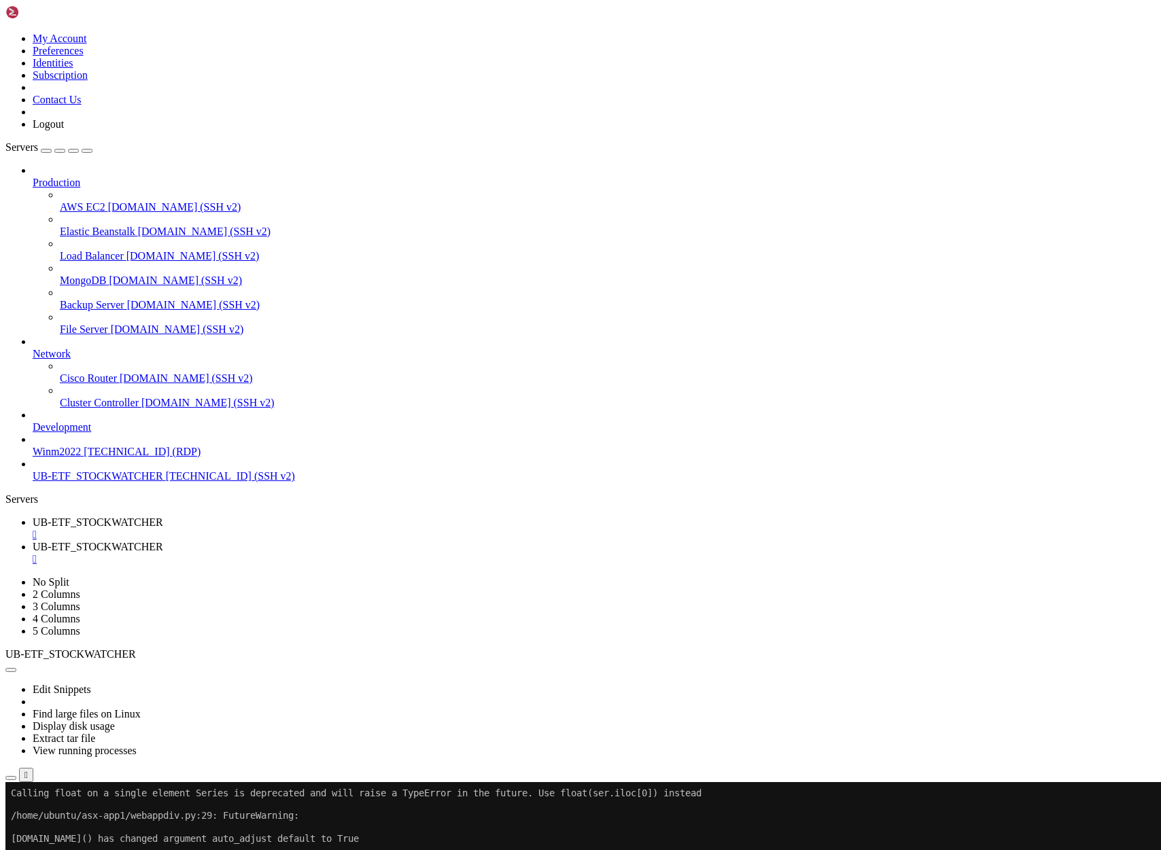
drag, startPoint x: 15, startPoint y: 1473, endPoint x: 331, endPoint y: 1503, distance: 317.6
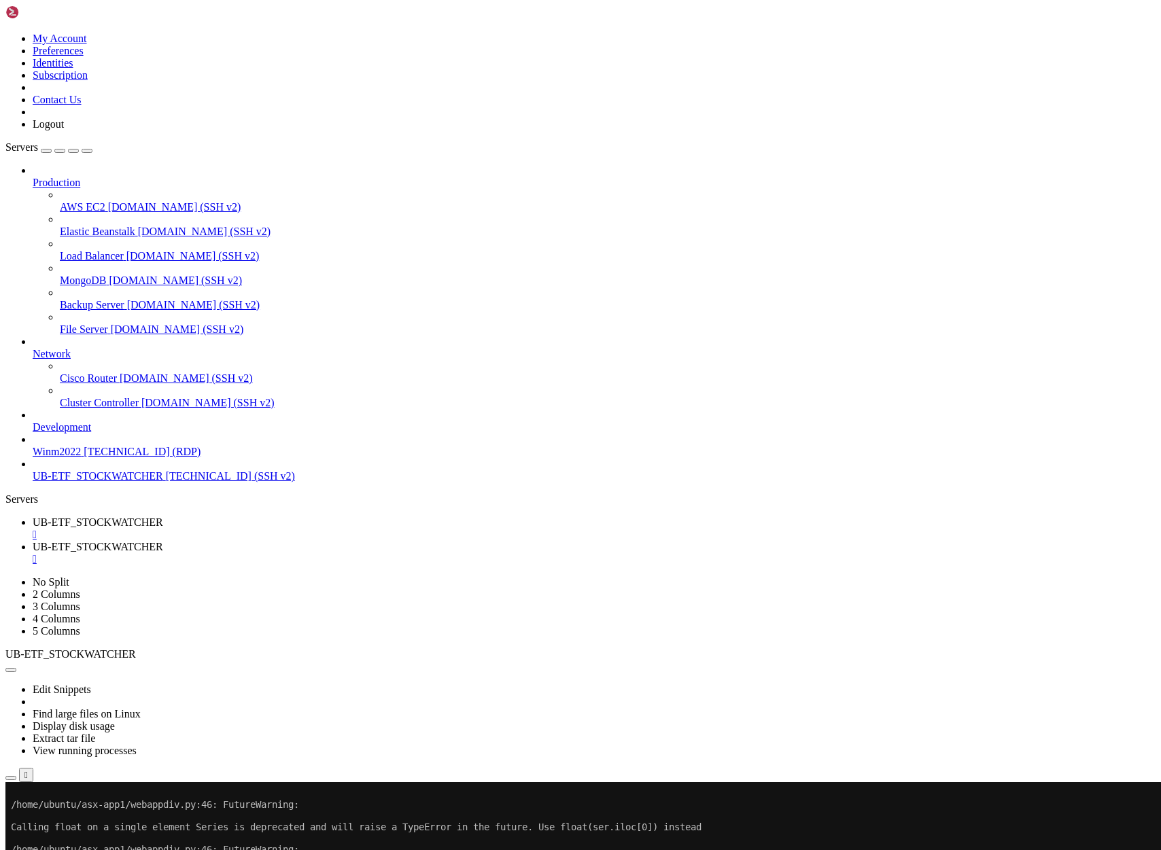
scroll to position [66519, 0]
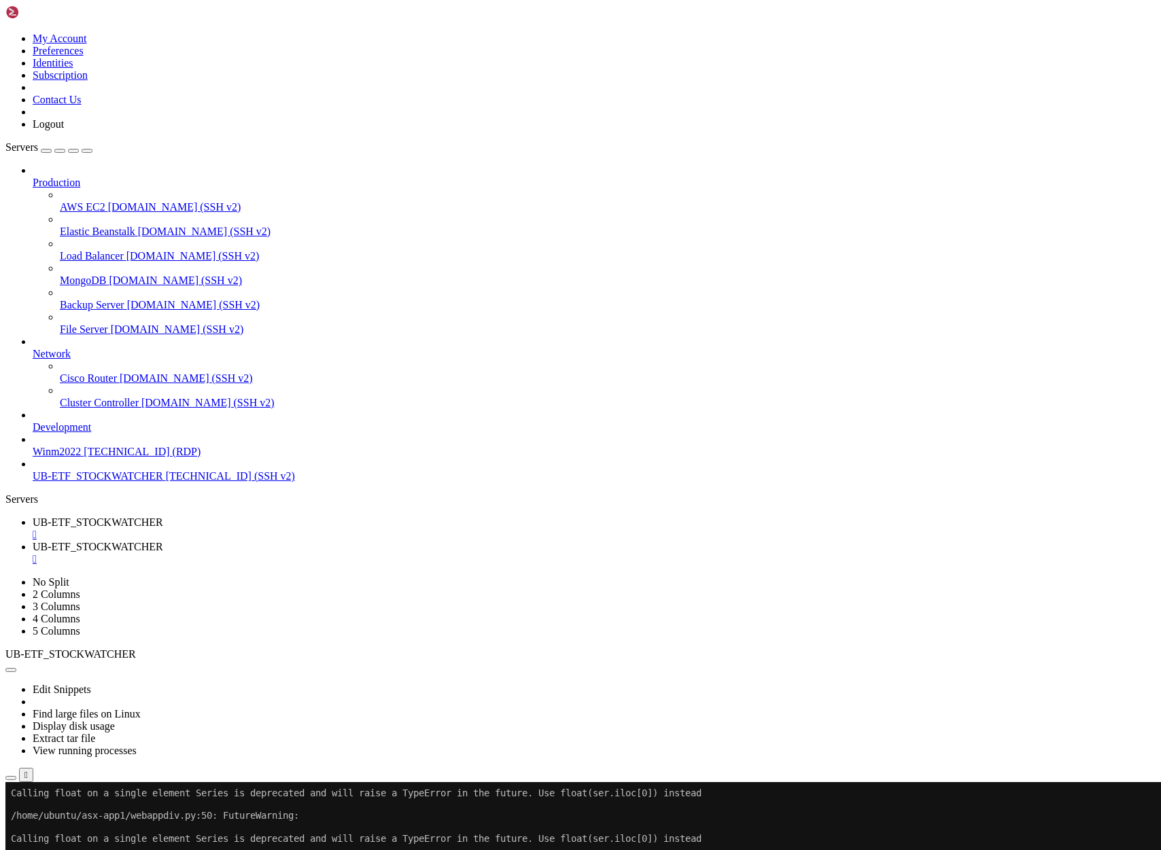
scroll to position [67548, 0]
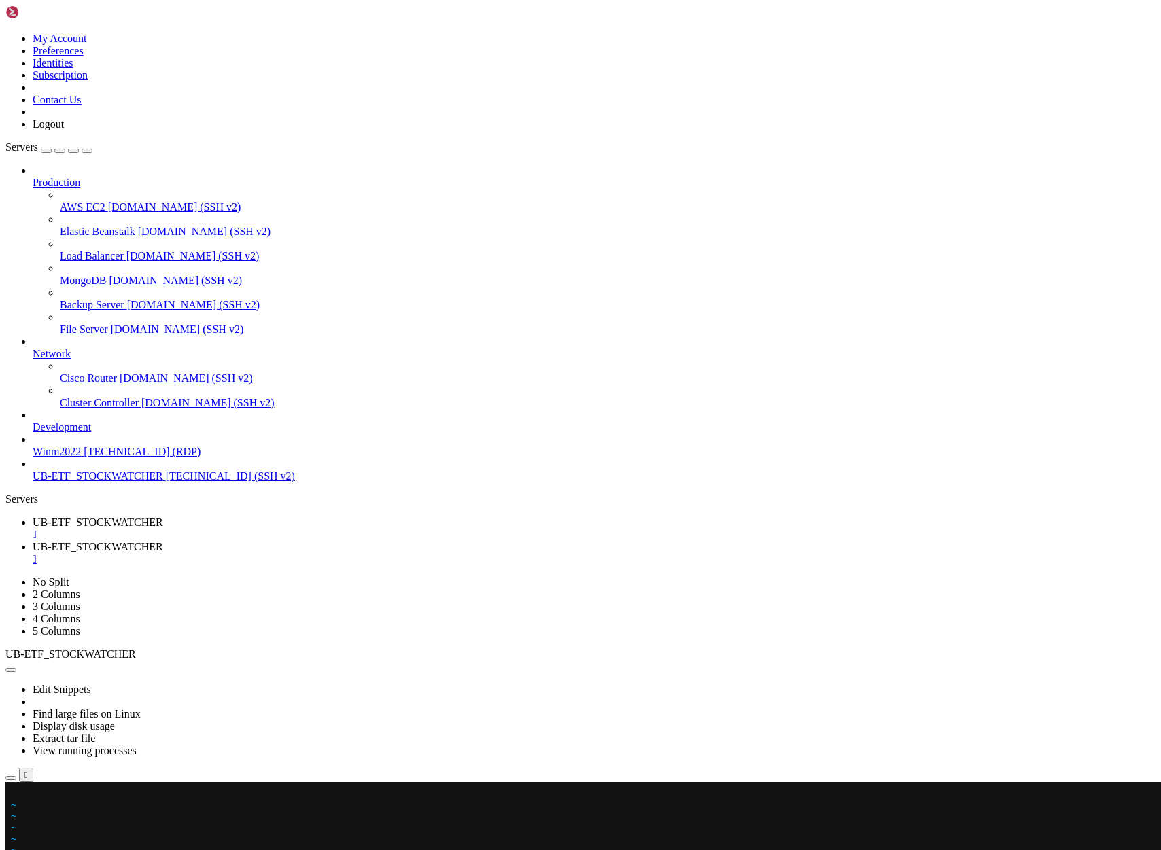
click at [16, 795] on x-row at bounding box center [500, 794] width 978 height 12
click at [24, 794] on x-row at bounding box center [500, 794] width 978 height 12
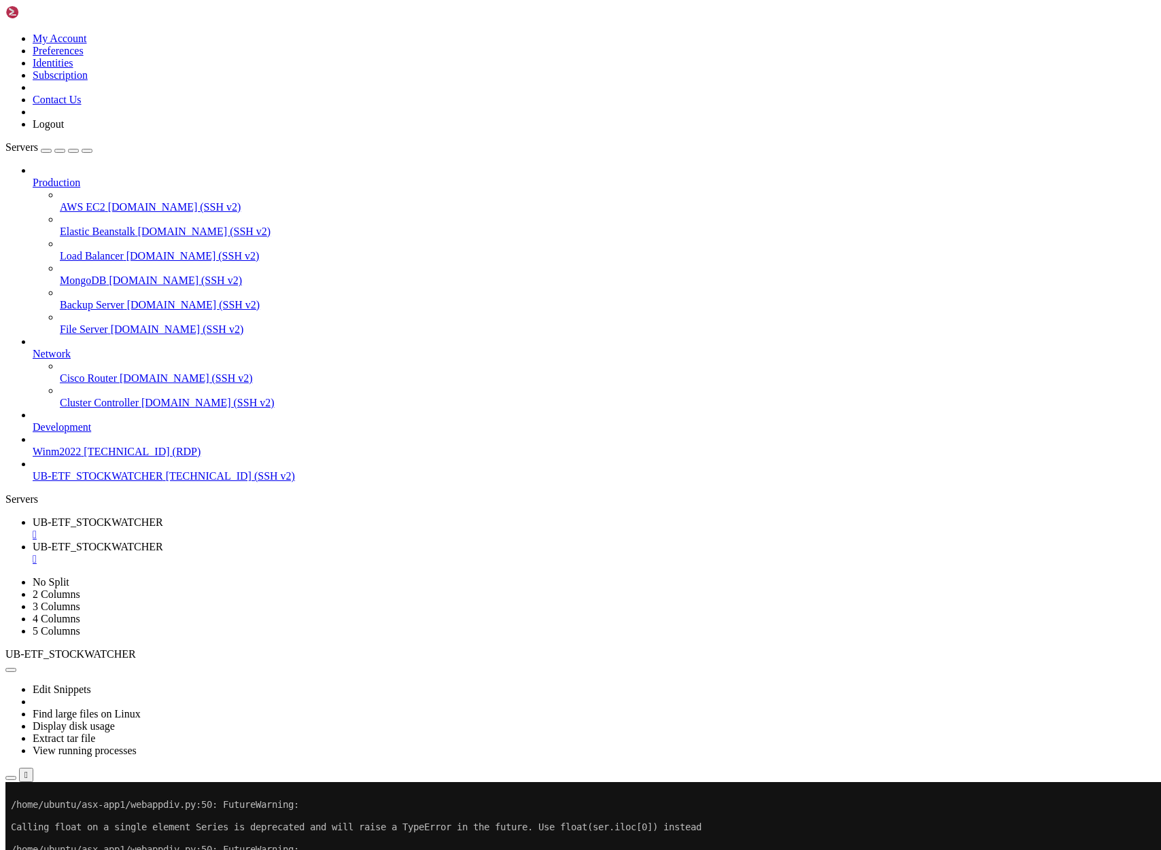
scroll to position [93814, 0]
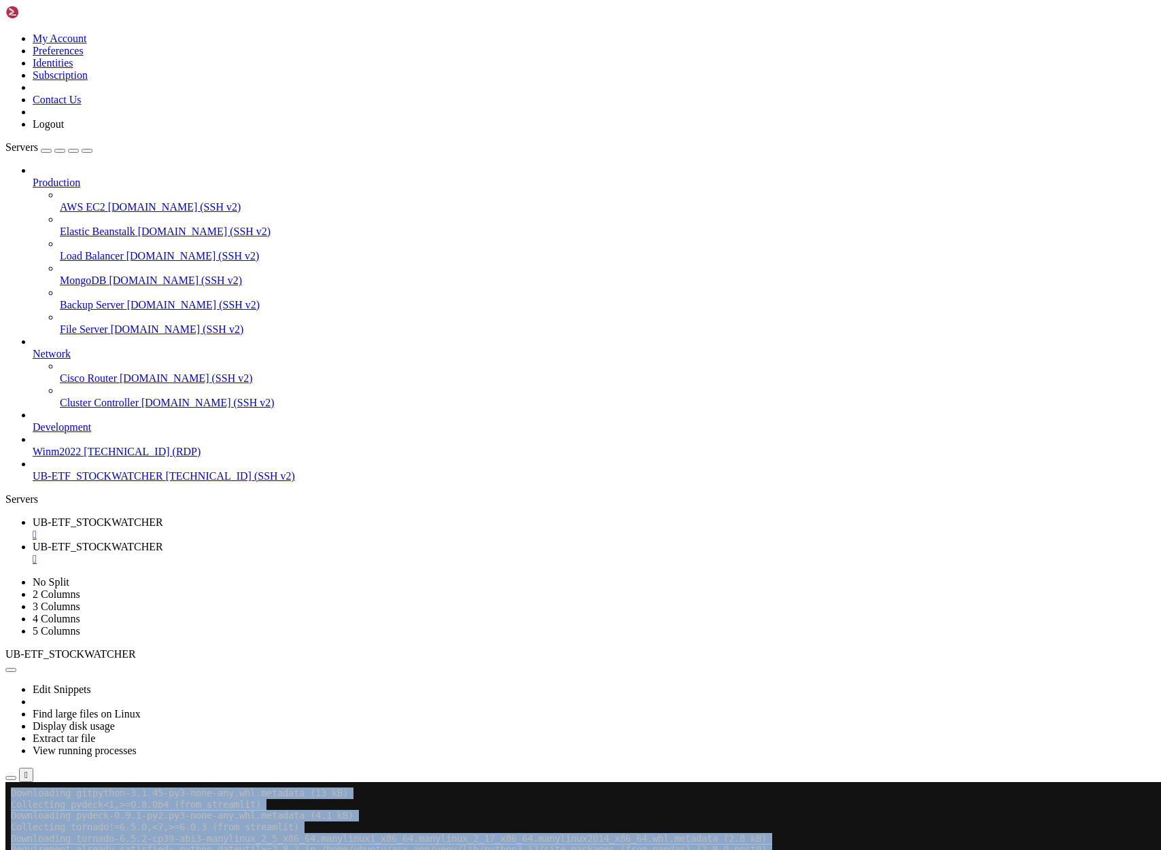
scroll to position [94866, 0]
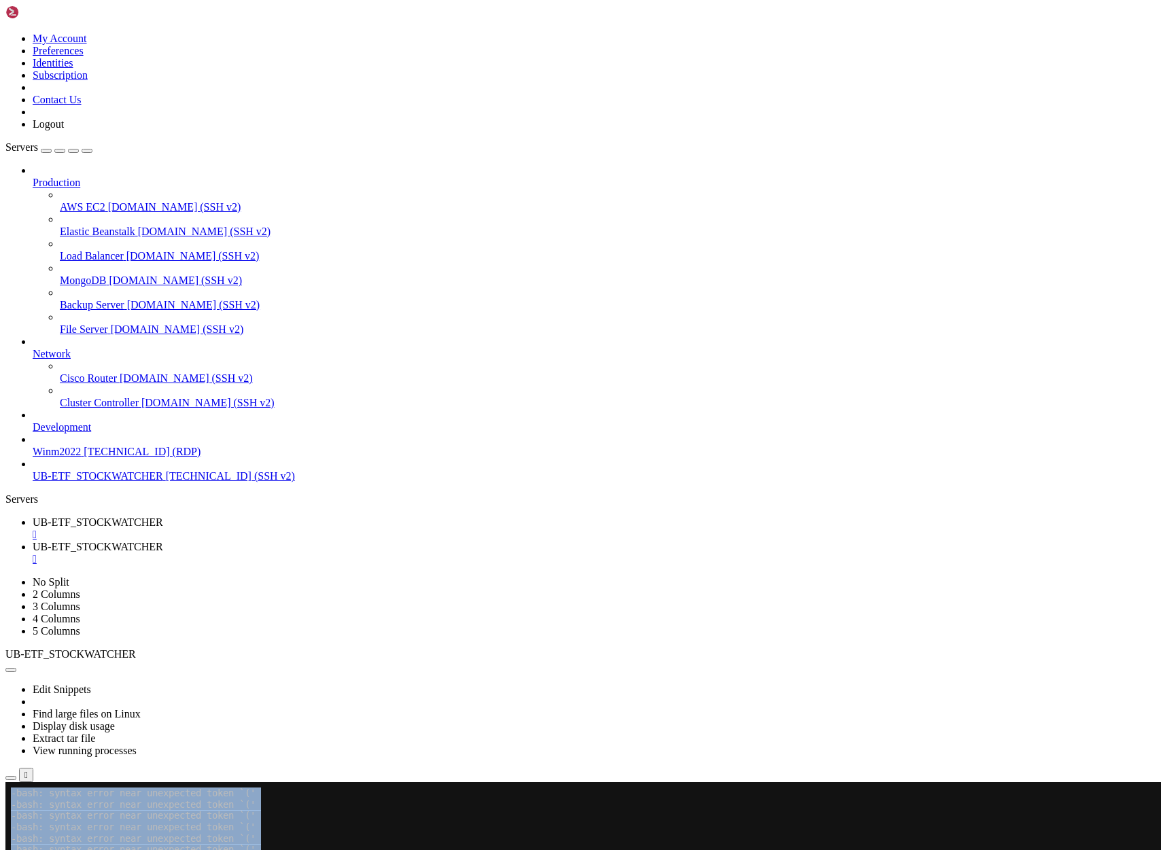
scroll to position [96675, 0]
drag, startPoint x: 239, startPoint y: 1545, endPoint x: 411, endPoint y: 1604, distance: 182.7
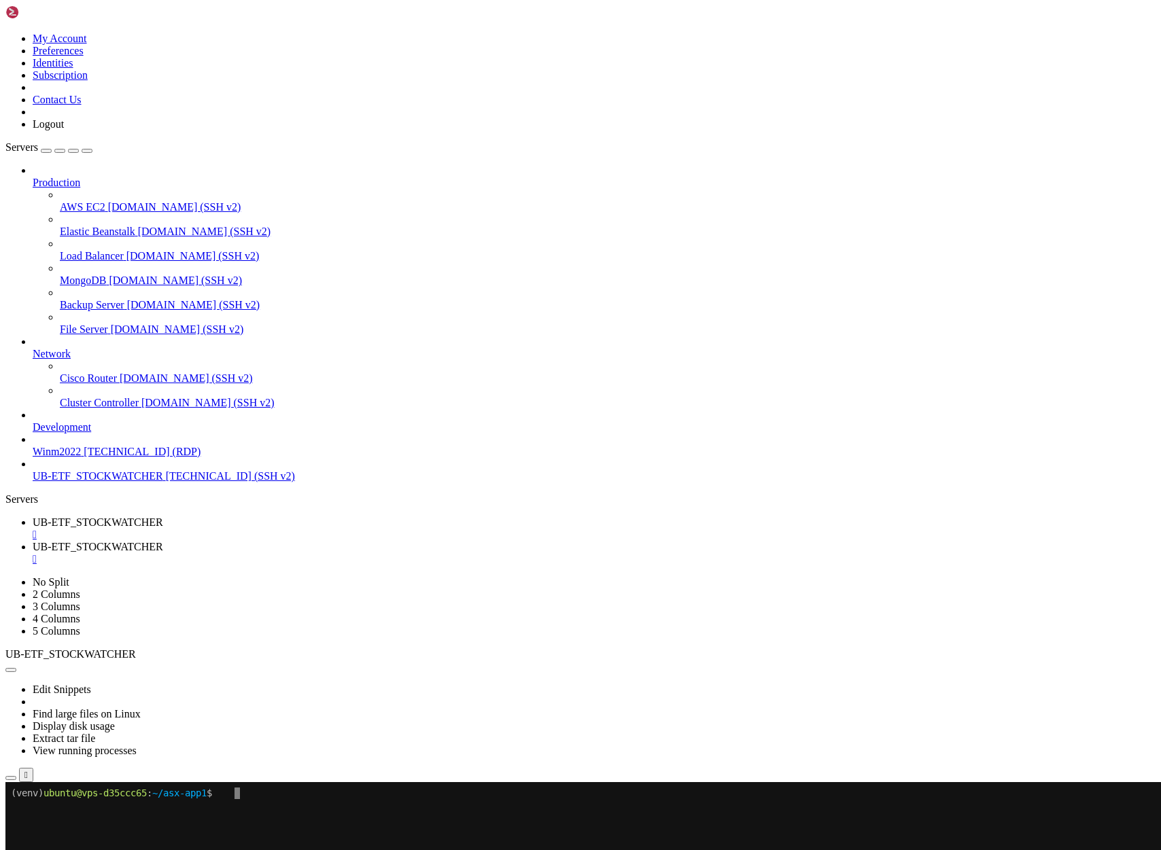
scroll to position [0, 0]
click at [238, 797] on x-row "(venv) ubuntu@vps-d35ccc65 : ~/asx-app1 $" at bounding box center [500, 794] width 978 height 12
click at [556, 800] on x-row at bounding box center [500, 805] width 978 height 12
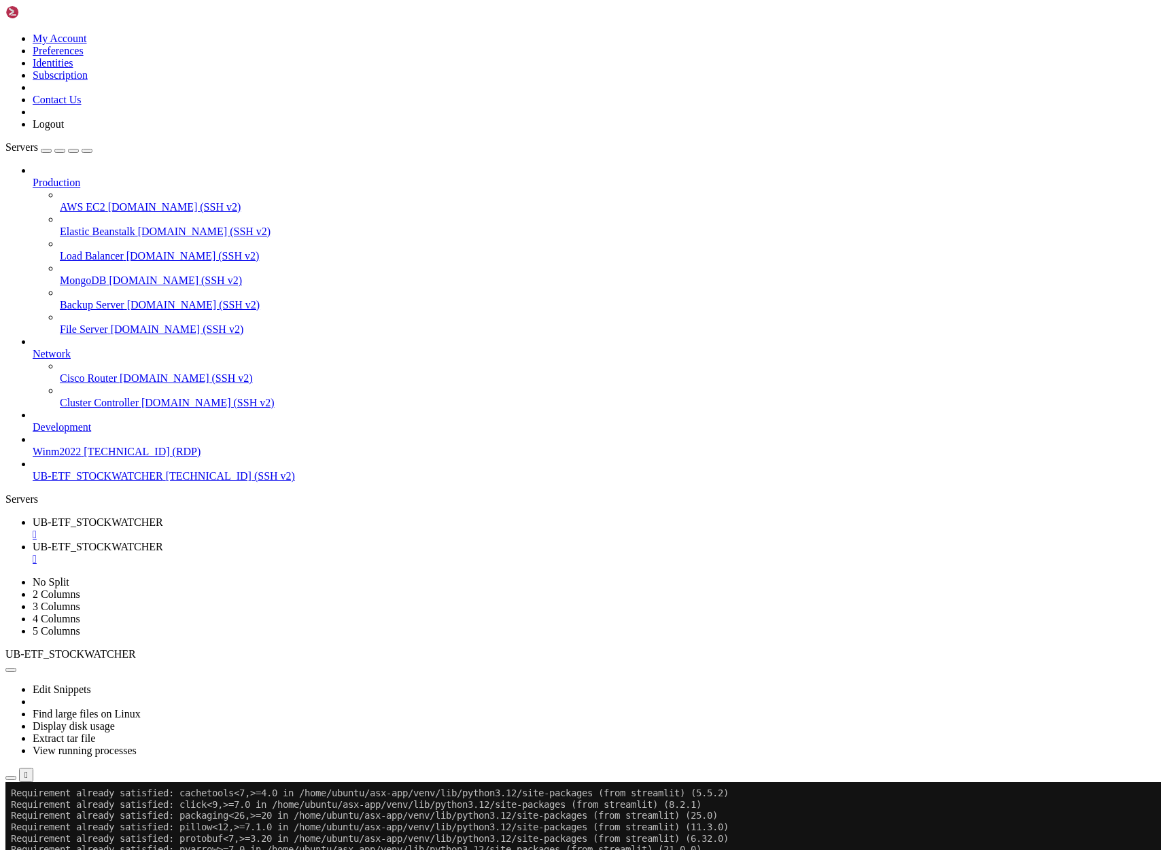
scroll to position [124, 0]
drag, startPoint x: 105, startPoint y: 1520, endPoint x: 266, endPoint y: 1517, distance: 160.5
drag, startPoint x: 264, startPoint y: 1518, endPoint x: 103, endPoint y: 1519, distance: 161.1
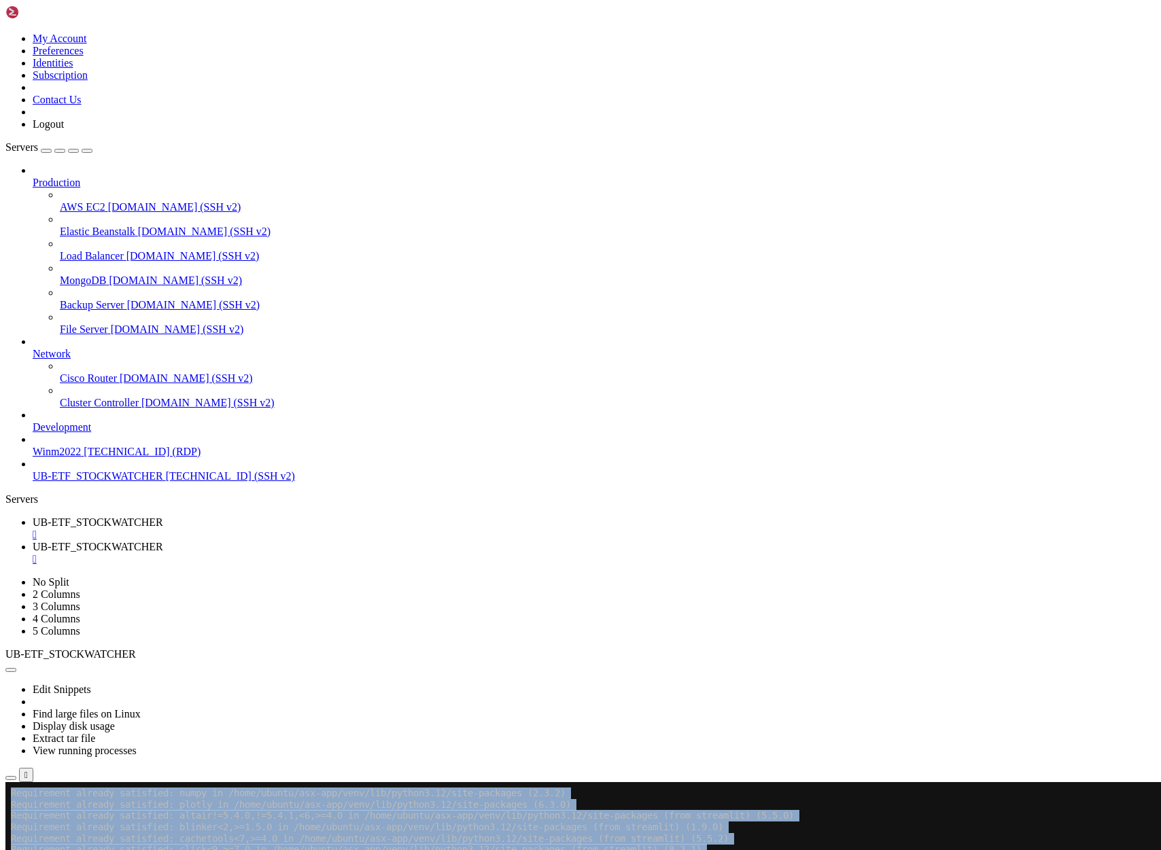
scroll to position [0, 0]
drag, startPoint x: 178, startPoint y: 793, endPoint x: 31, endPoint y: 785, distance: 147.8
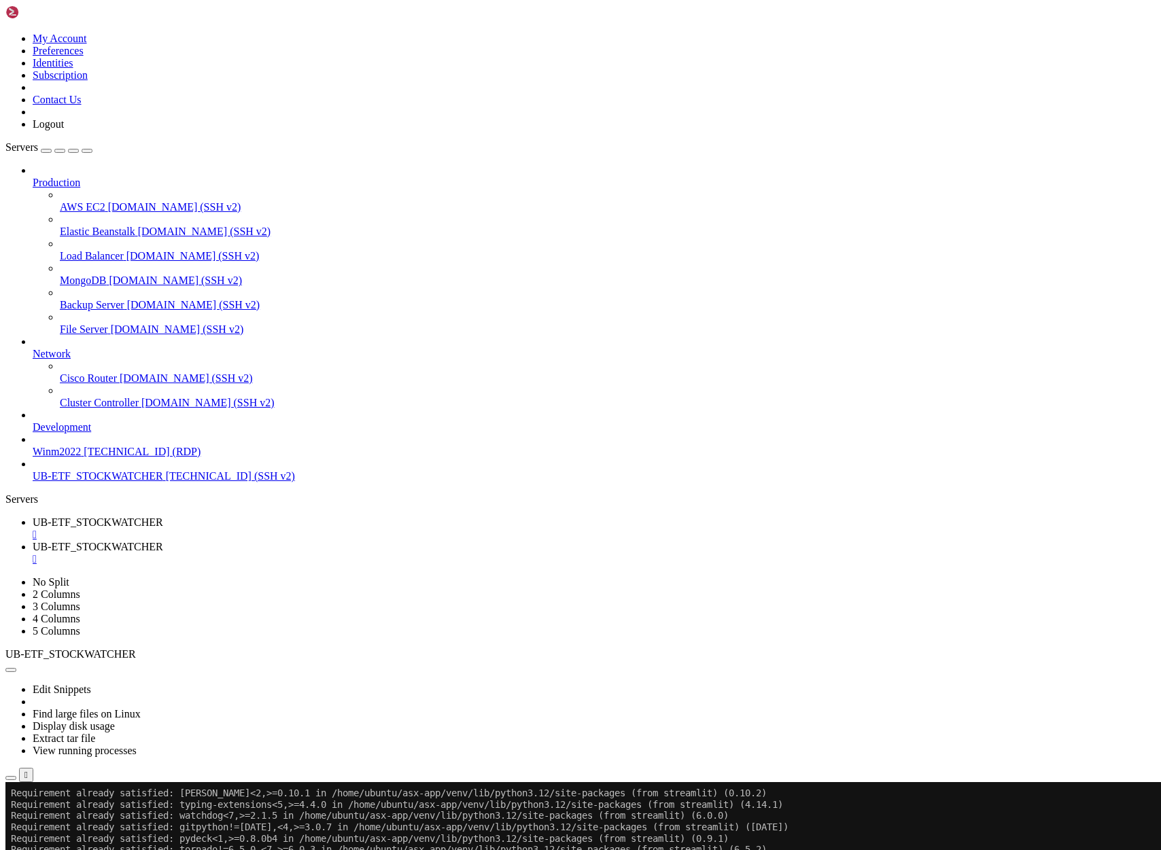
scroll to position [192, 0]
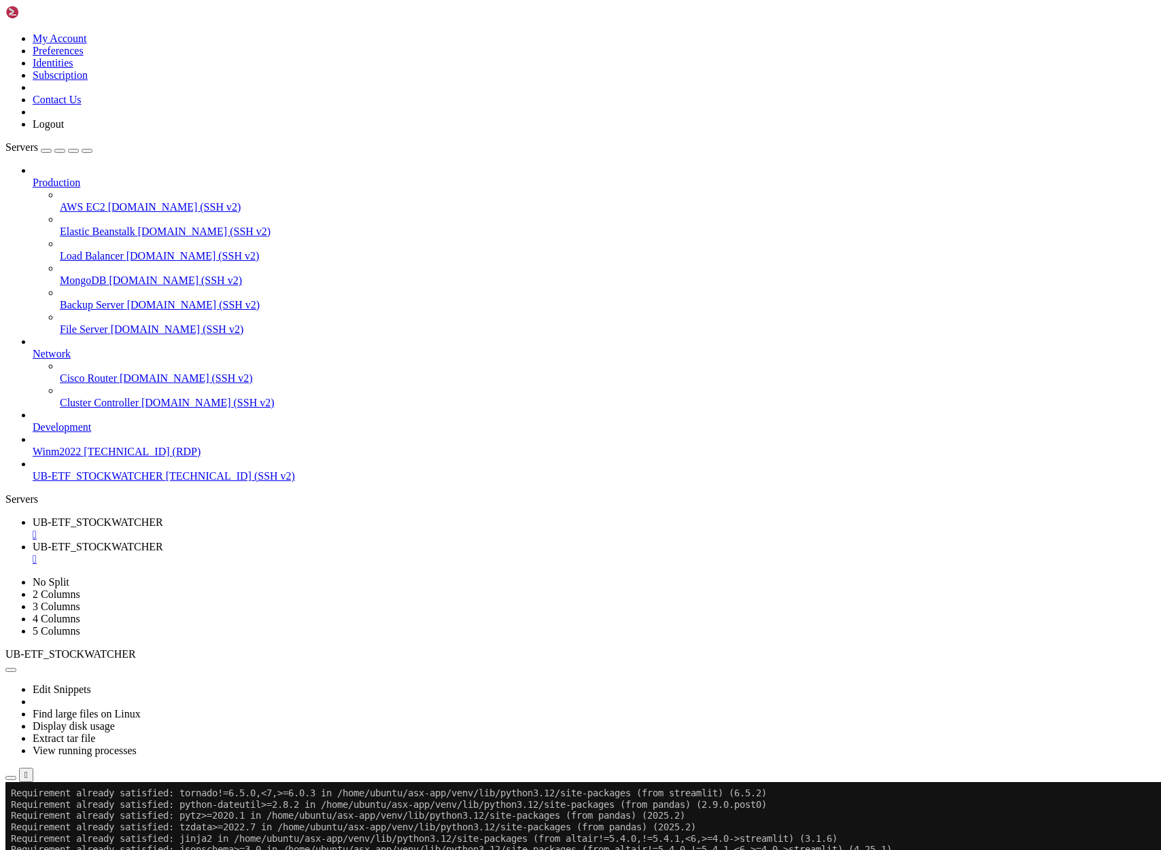
scroll to position [328, 0]
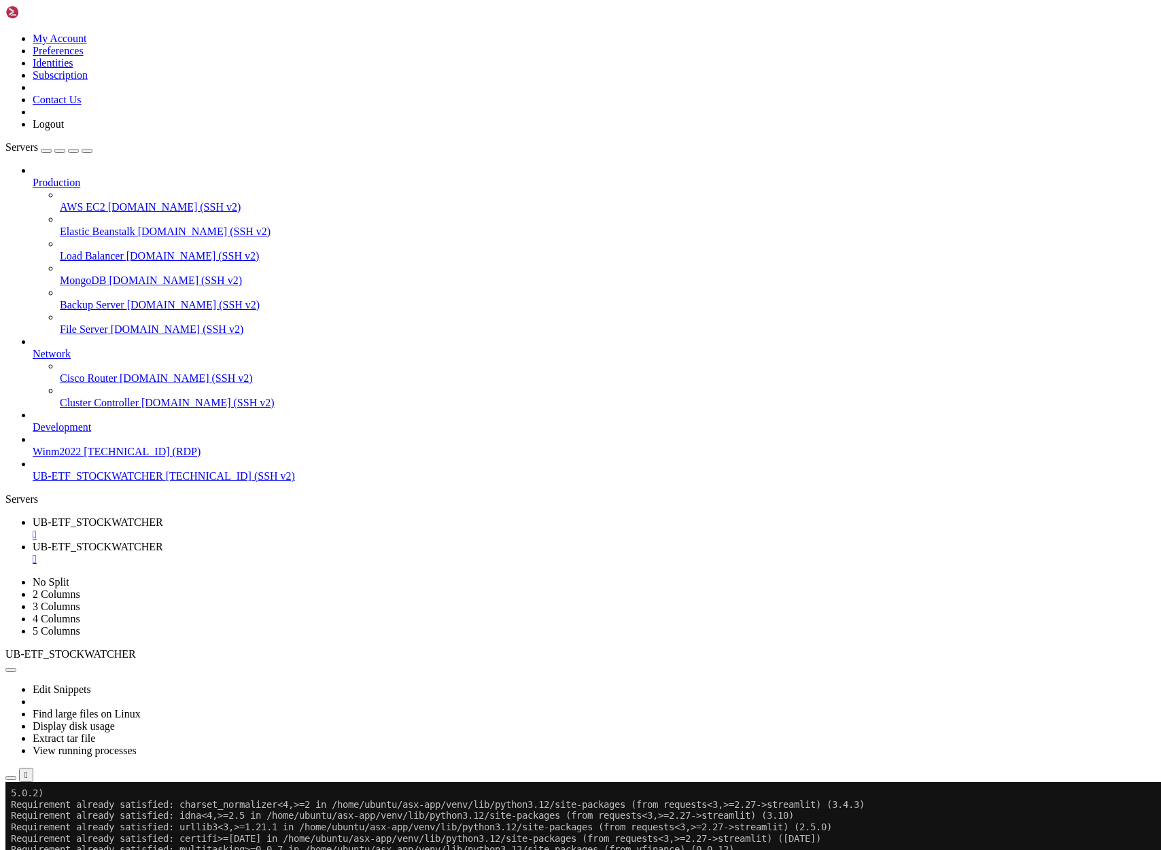
scroll to position [351, 0]
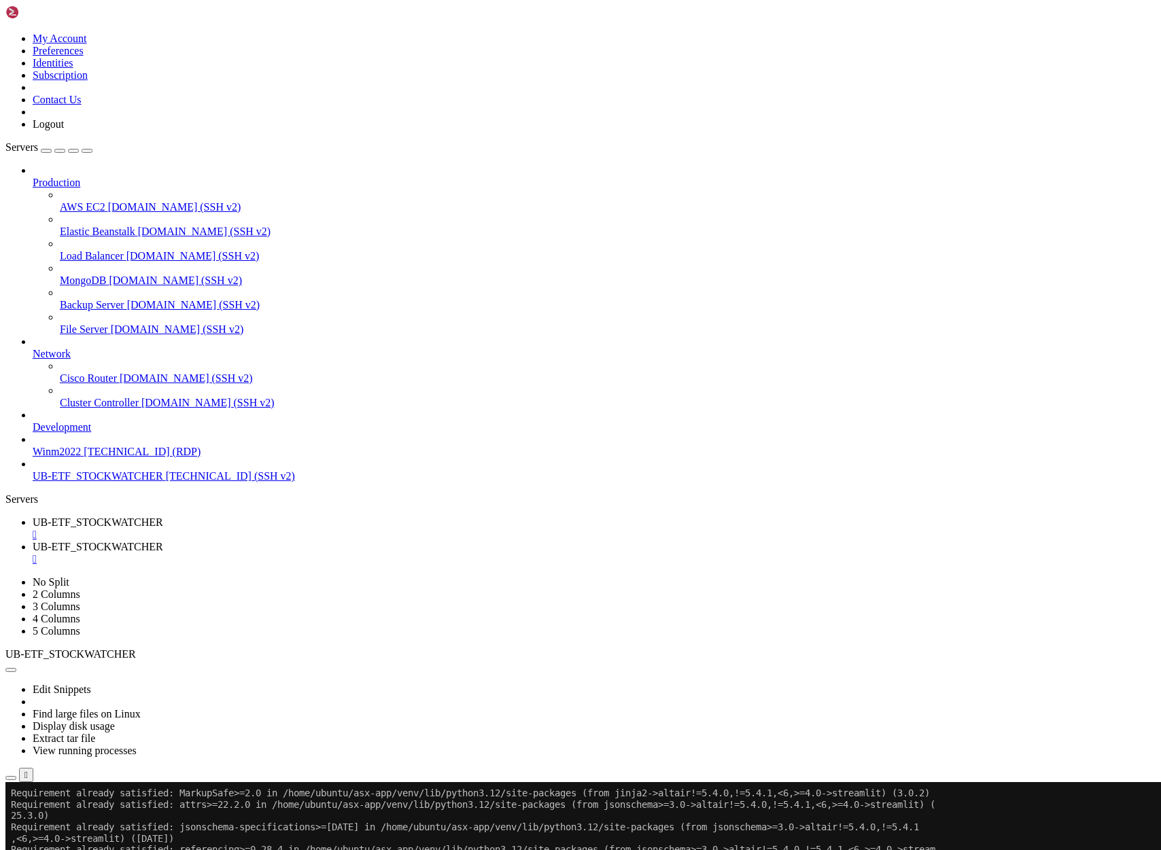
scroll to position [667, 0]
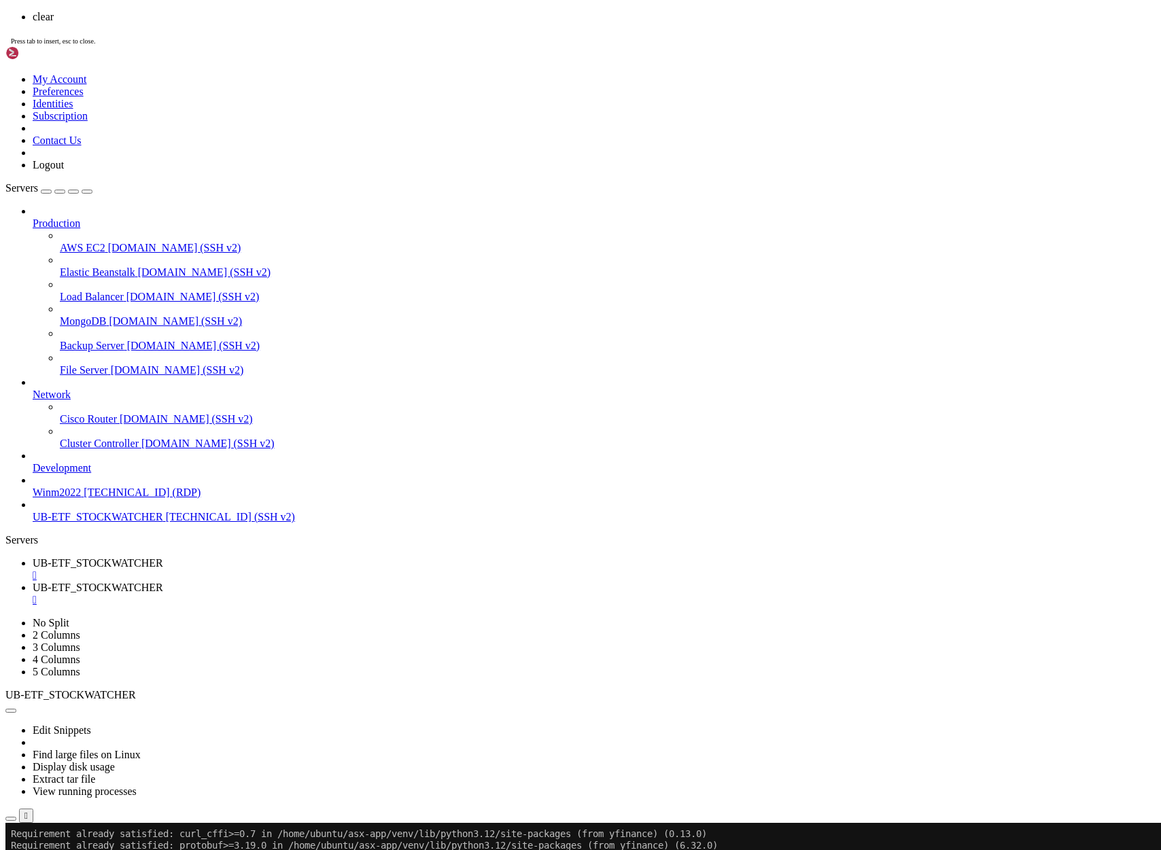
scroll to position [0, 0]
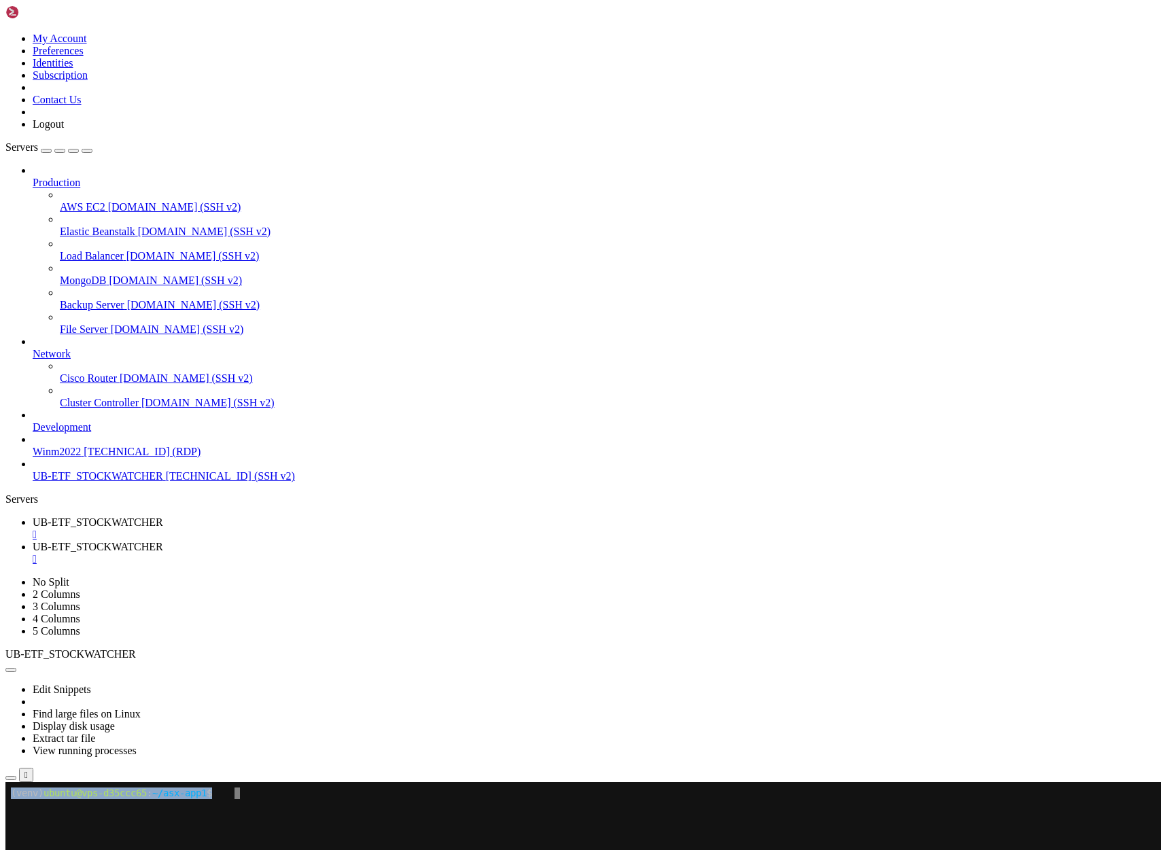
click at [254, 805] on x-row at bounding box center [500, 805] width 978 height 12
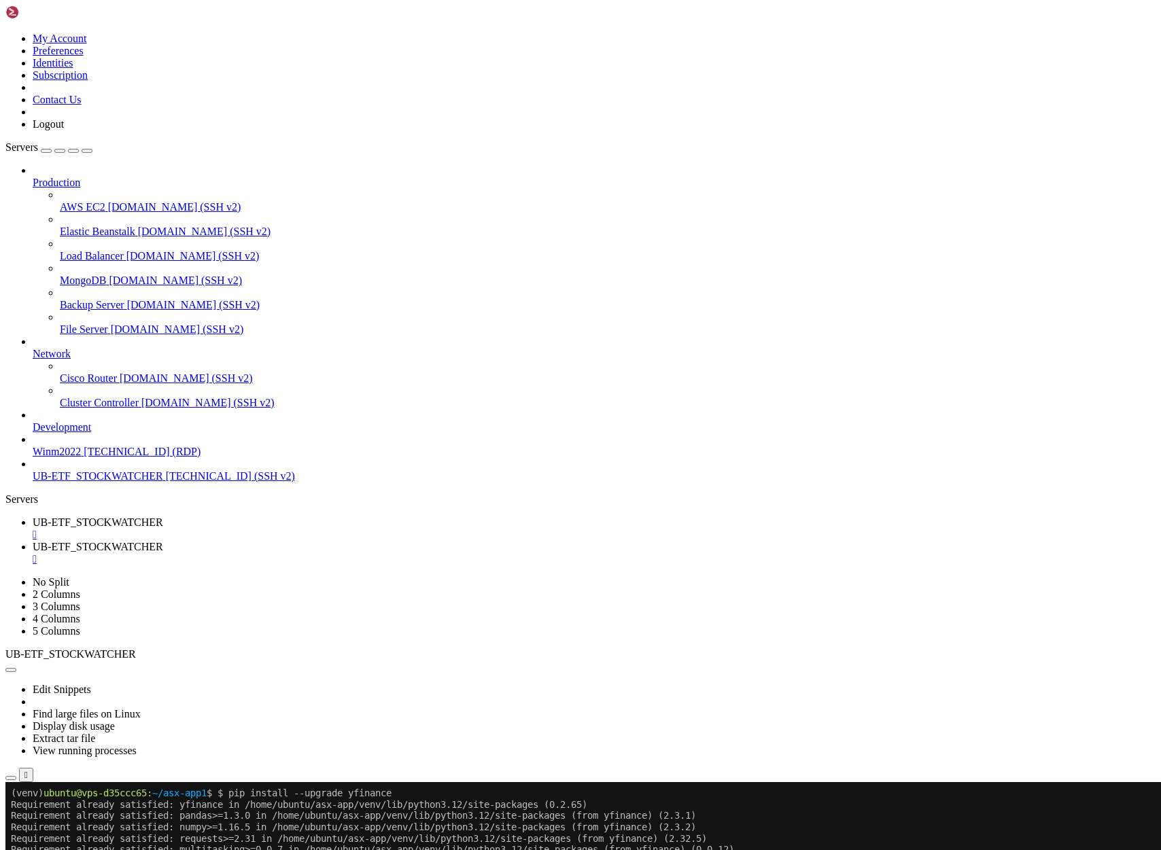
drag, startPoint x: 238, startPoint y: 1483, endPoint x: 415, endPoint y: 1550, distance: 189.1
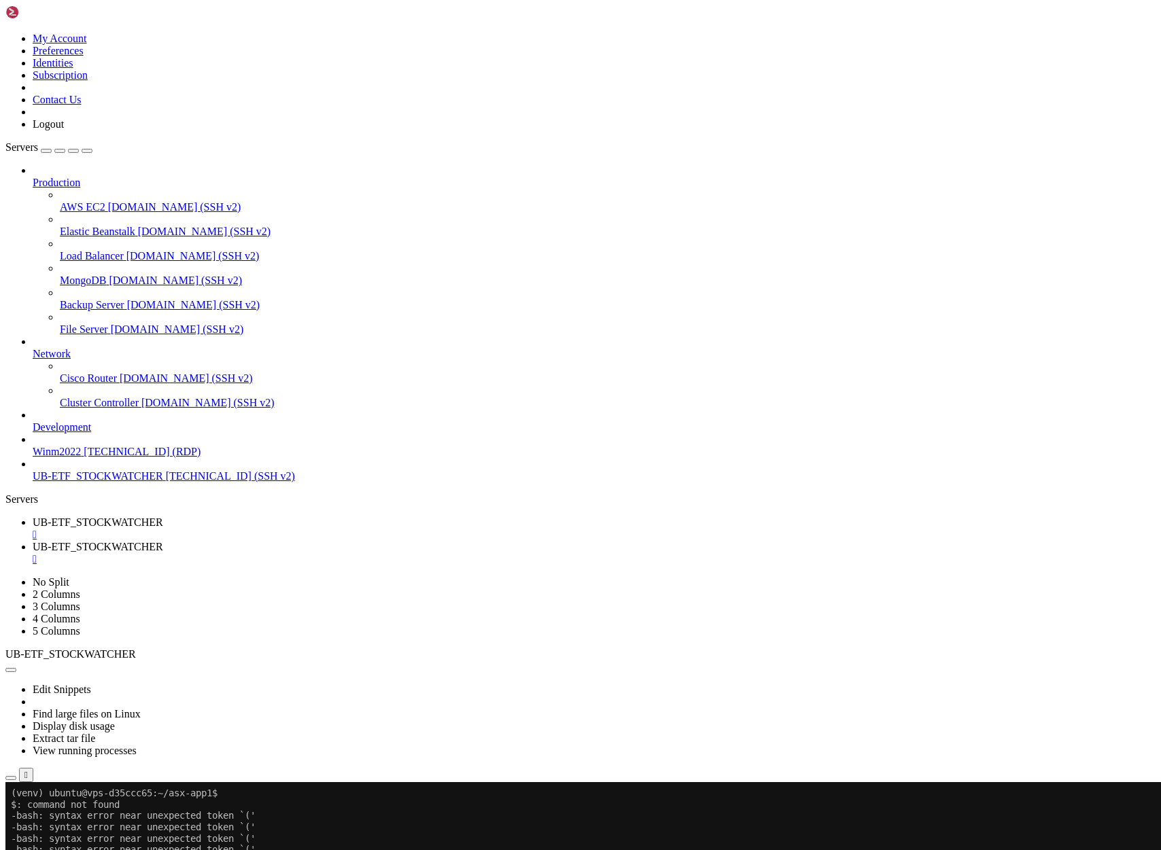
scroll to position [294, 0]
click at [11, 782] on div at bounding box center [7, 782] width 5 height 0
